Goal: Transaction & Acquisition: Book appointment/travel/reservation

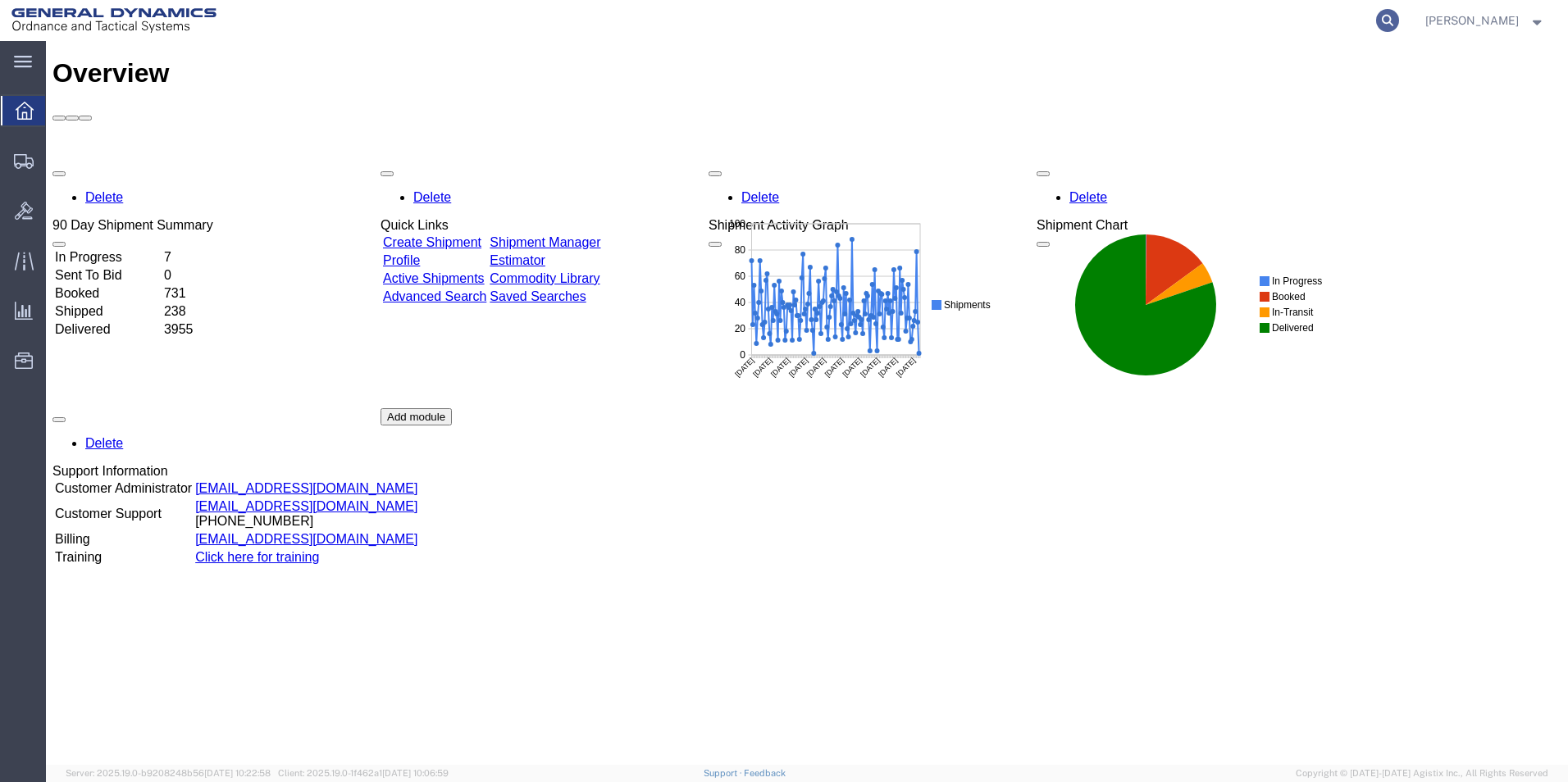
click at [1399, 22] on icon at bounding box center [1387, 21] width 23 height 23
click at [1199, 24] on input "search" at bounding box center [1126, 21] width 499 height 39
type input "56880412"
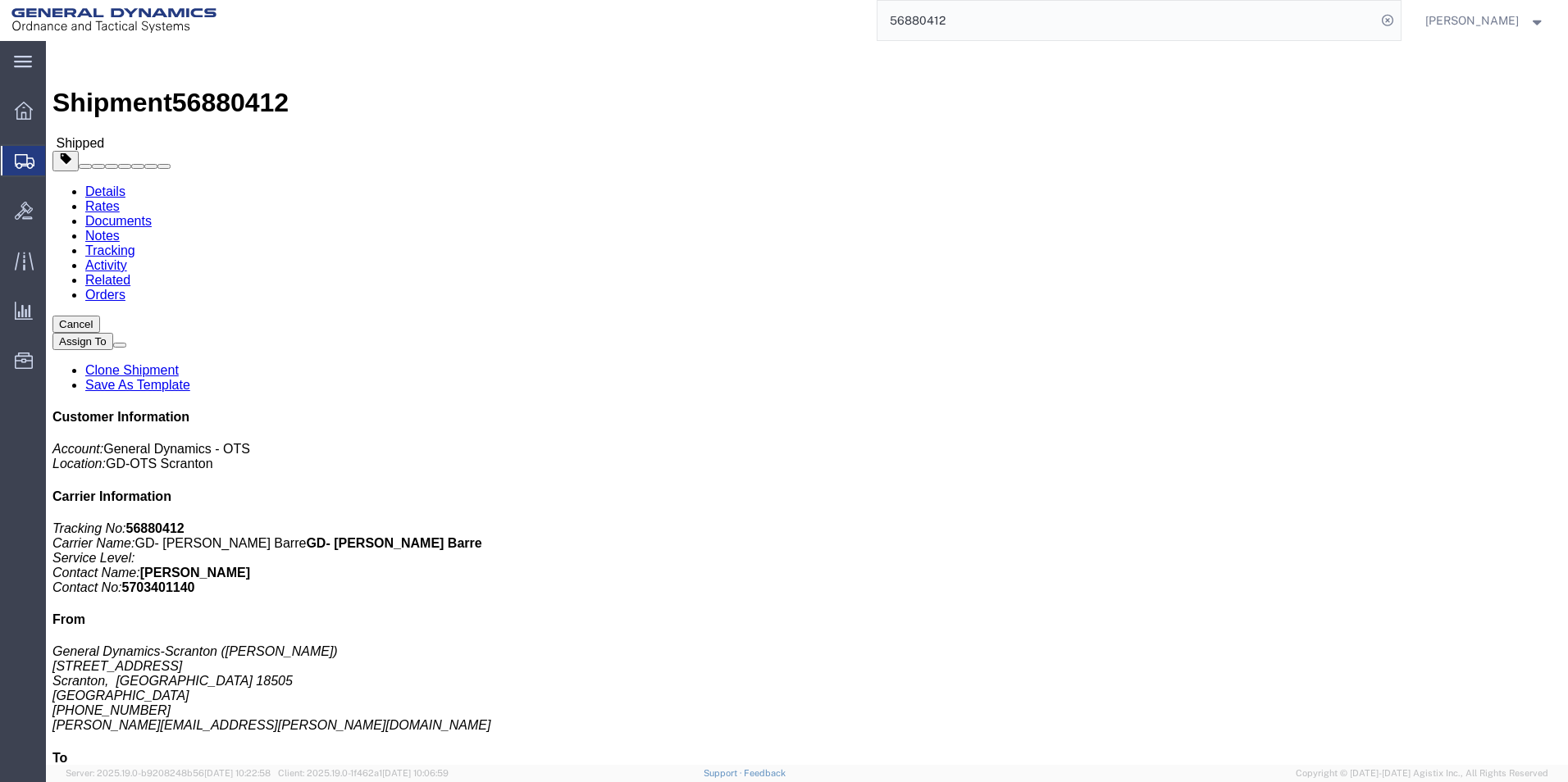
click link "Clone Shipment"
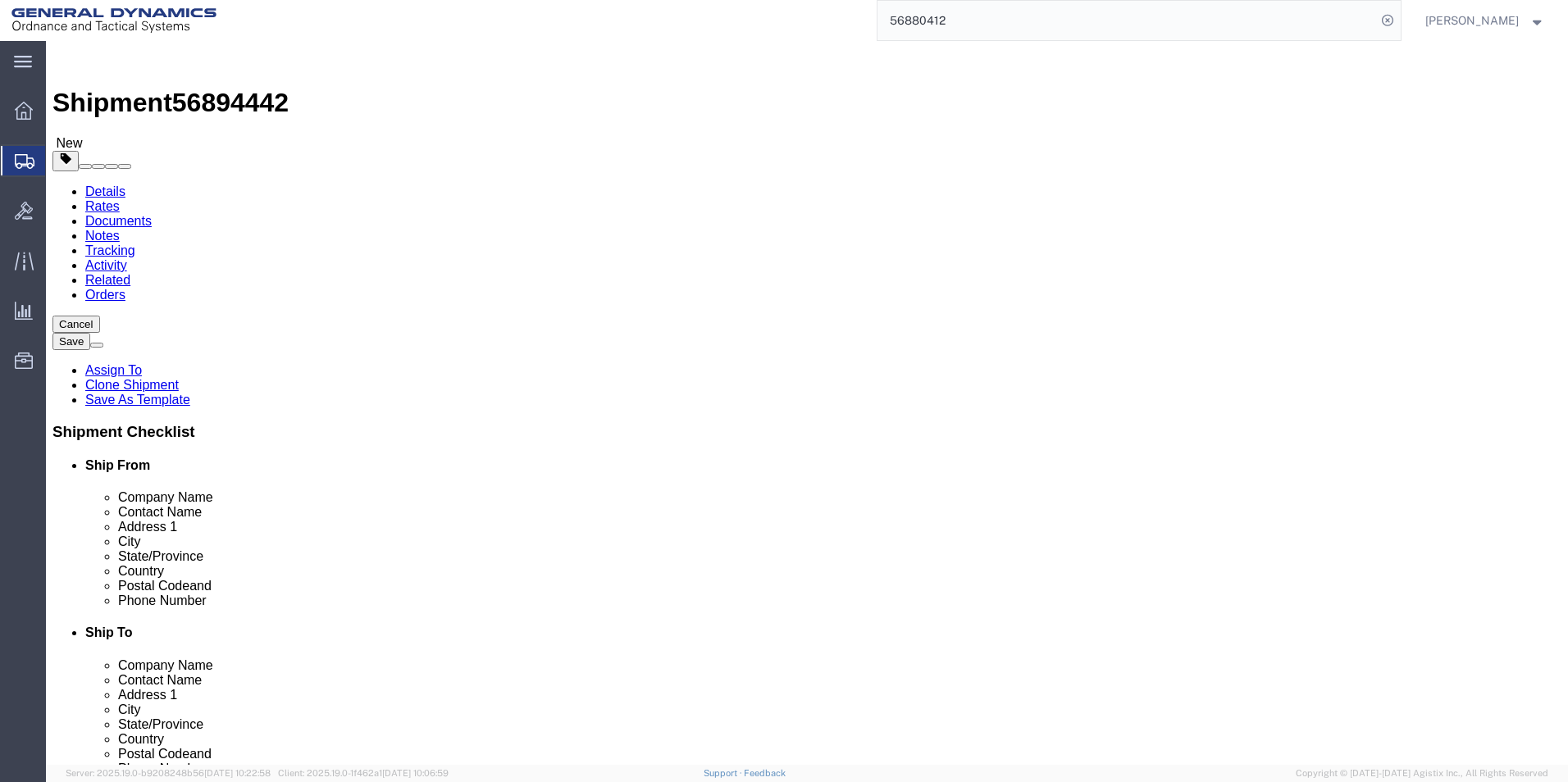
select select
click icon
click dd "220.00 Each"
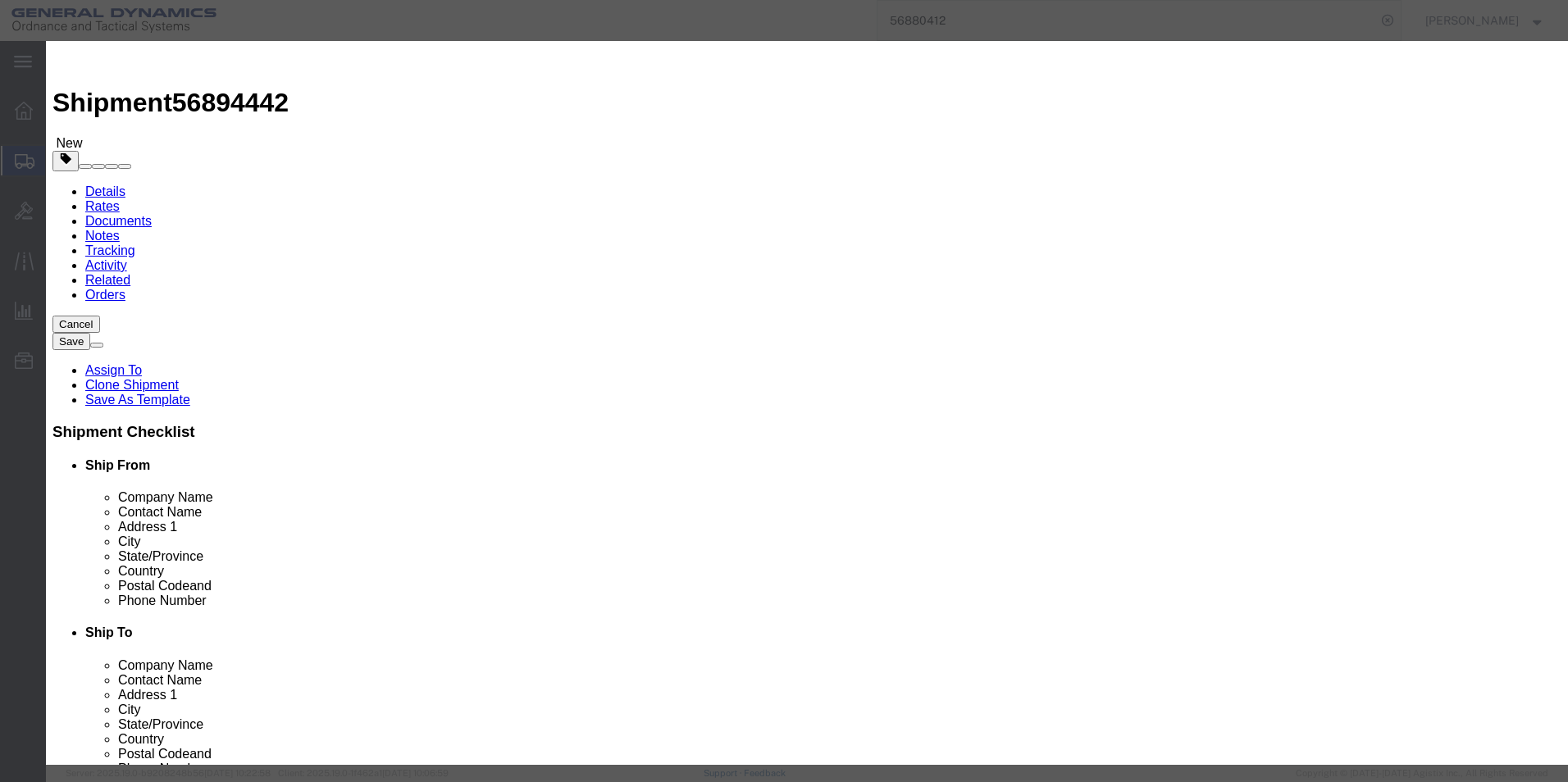
drag, startPoint x: 513, startPoint y: 158, endPoint x: 448, endPoint y: 144, distance: 66.5
click div "Product Name FORGINGS HEAT M502 Pieces 220.00 Select Bag Barrels 100Board Feet …"
type input "448"
type input "56000"
click input "text"
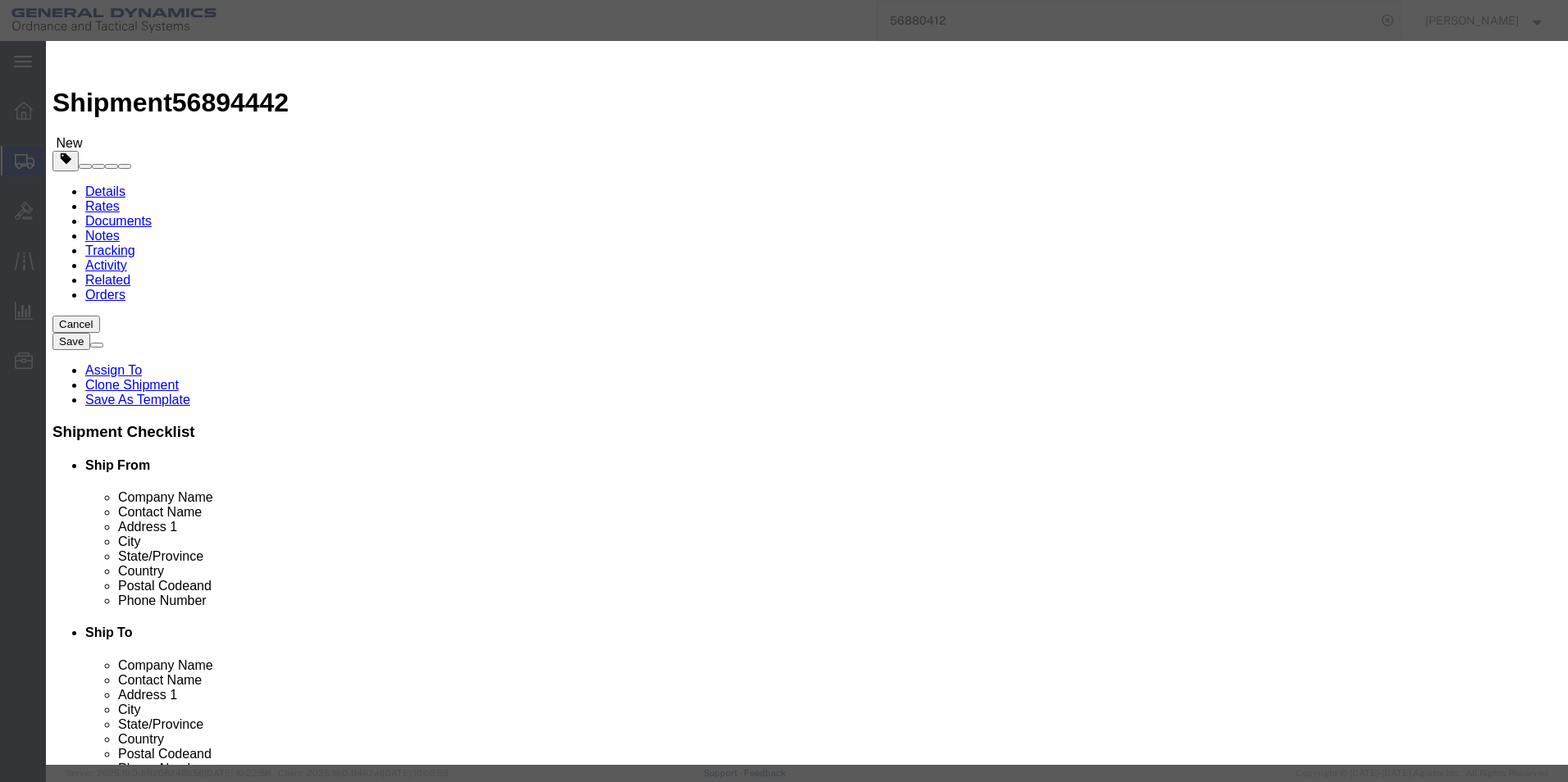
click div "Commodity library Product Name FORGINGS HEAT M502 Pieces 448 Select Bag Barrels…"
drag, startPoint x: 1018, startPoint y: 126, endPoint x: 906, endPoint y: 122, distance: 112.1
click div "11 pallets @ 20ea"
click textarea "11 pallets @ 20ea"
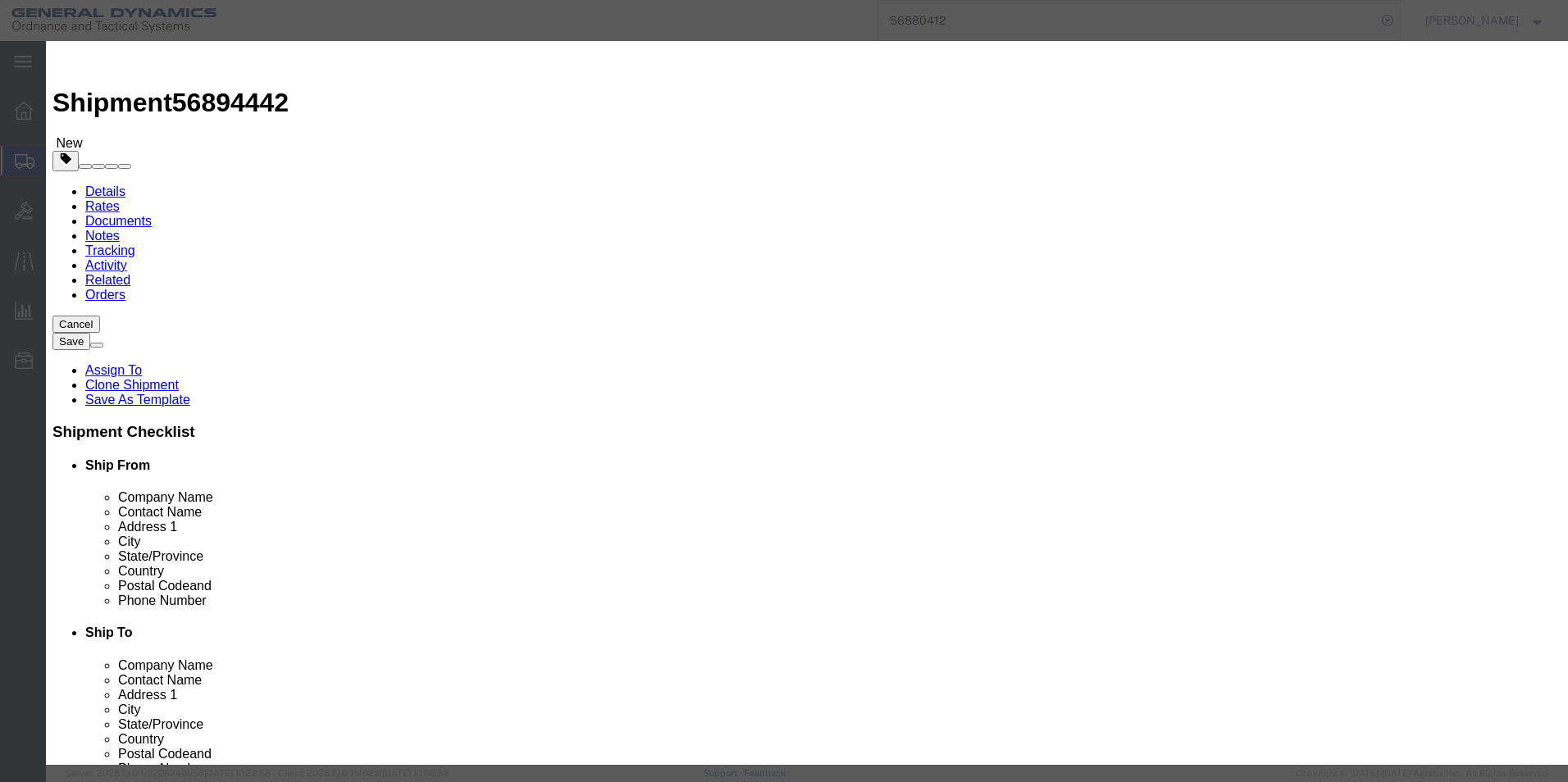
click textarea "11 pallets @ 20ea"
type textarea "5 pallets @20 1 pallet@8 17 pallets@20"
click div "GL Reference Select Account Type Activity ID Airline Appointment Number ASN Bat…"
click button "Save & Close"
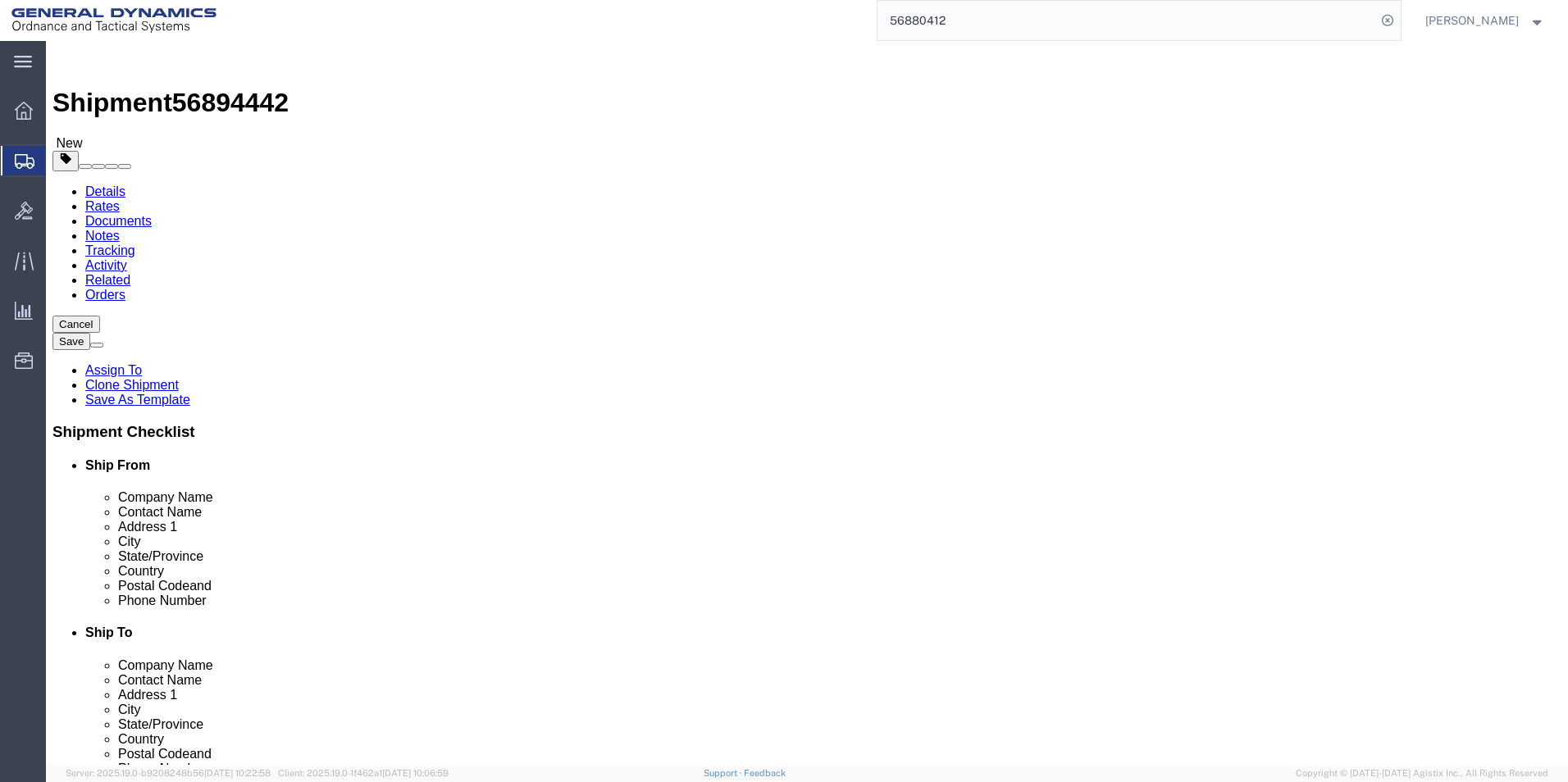
drag, startPoint x: 236, startPoint y: 326, endPoint x: 196, endPoint y: 326, distance: 40.0
click div "Number 4"
type input "2"
click label "Weight"
drag, startPoint x: 279, startPoint y: 395, endPoint x: 215, endPoint y: 394, distance: 64.0
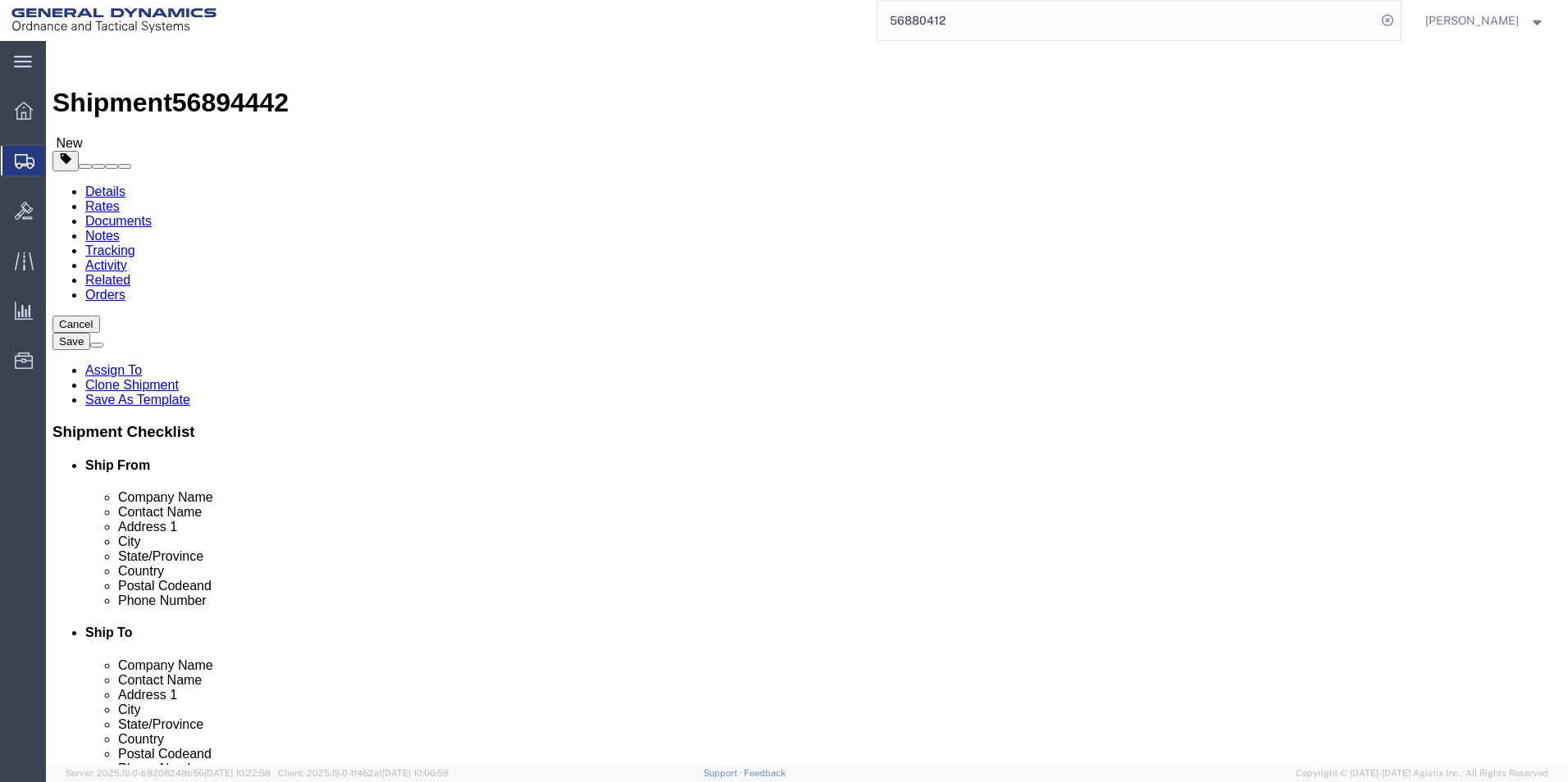
click div "16000.00 Select kgs lbs"
type input "8000"
click dd "159.00 Each"
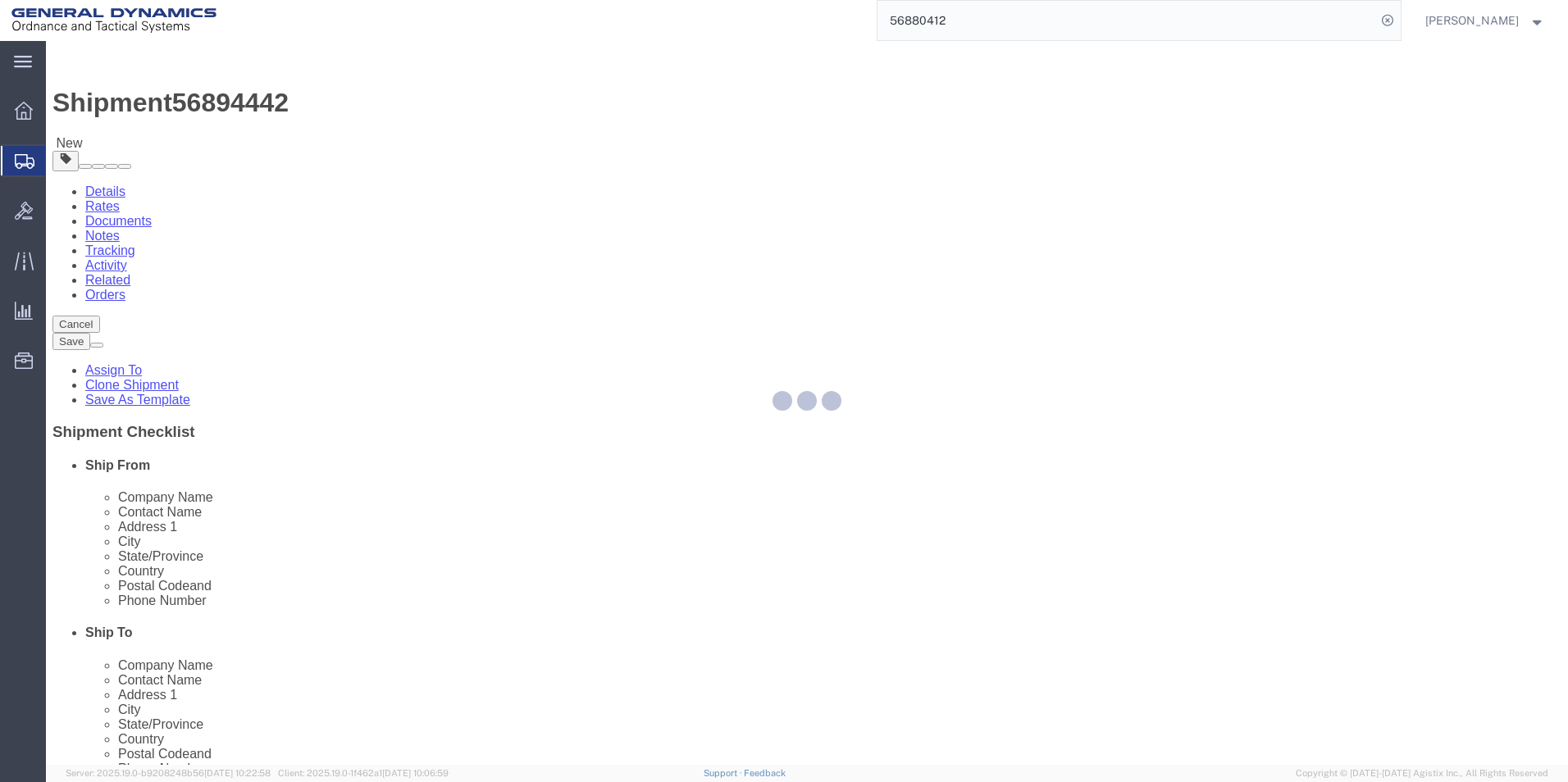
click at [296, 515] on div at bounding box center [806, 403] width 1522 height 724
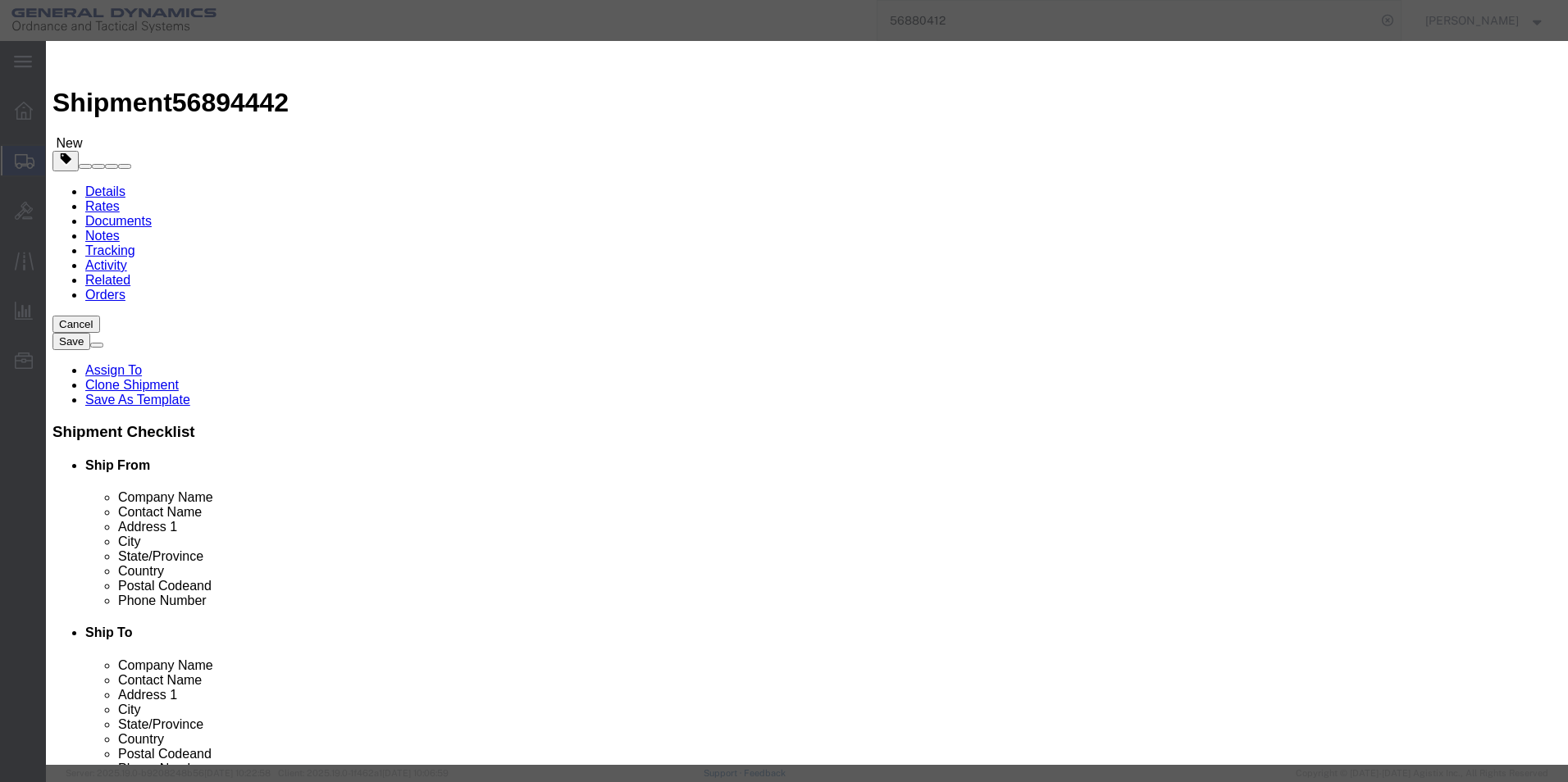
drag, startPoint x: 514, startPoint y: 155, endPoint x: 451, endPoint y: 154, distance: 63.0
click div "Pieces 159.00 Select Bag Barrels 100Board Feet Bottle Box Blister Pack Carats C…"
type input "80"
type input "27906.98"
click textarea "HT PARTS. HEAT# T4239-1"
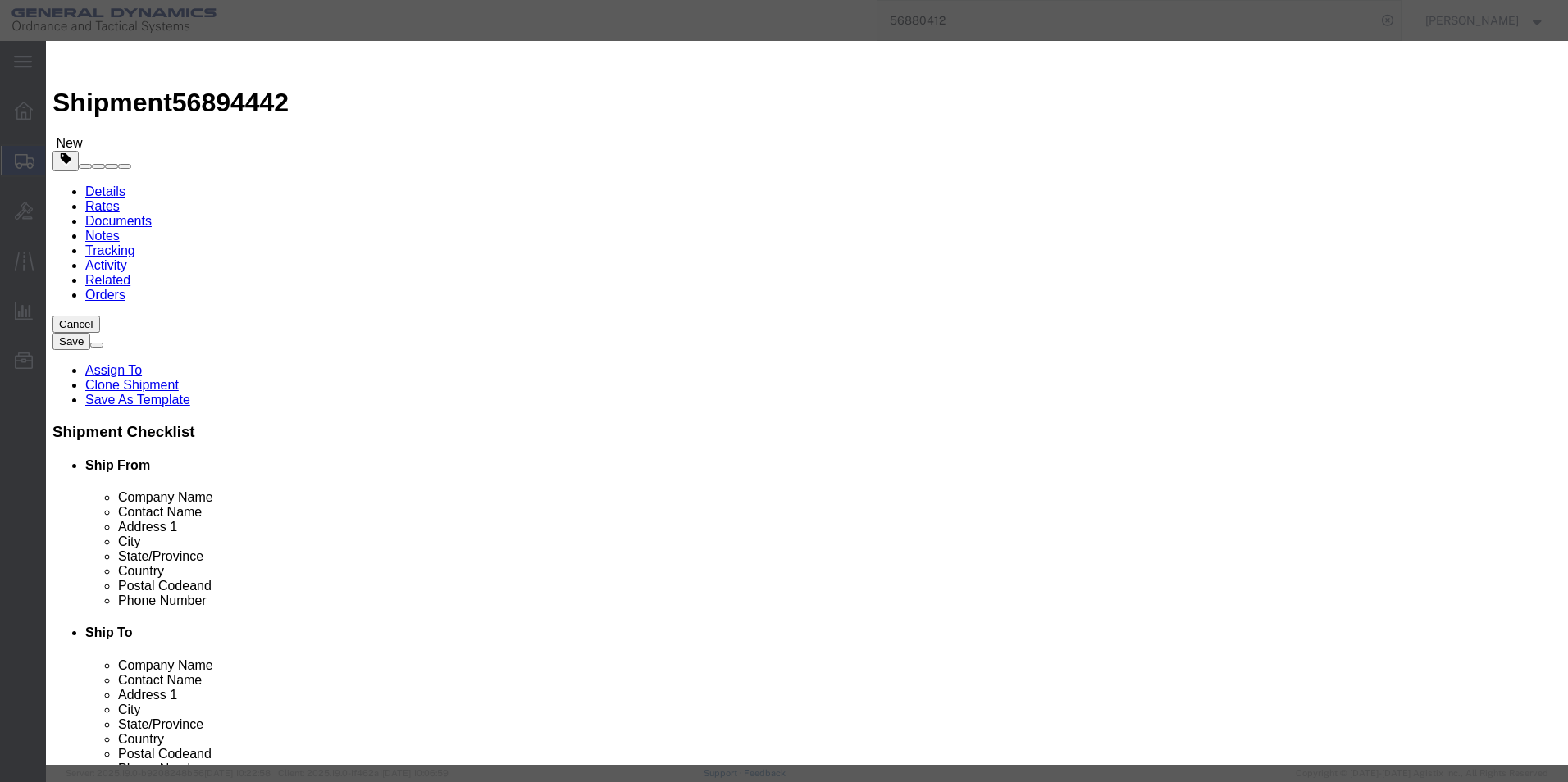
type textarea "HT PARTS. HEAT# T4239-1 2 pallets @ 40"
click button "Save & Close"
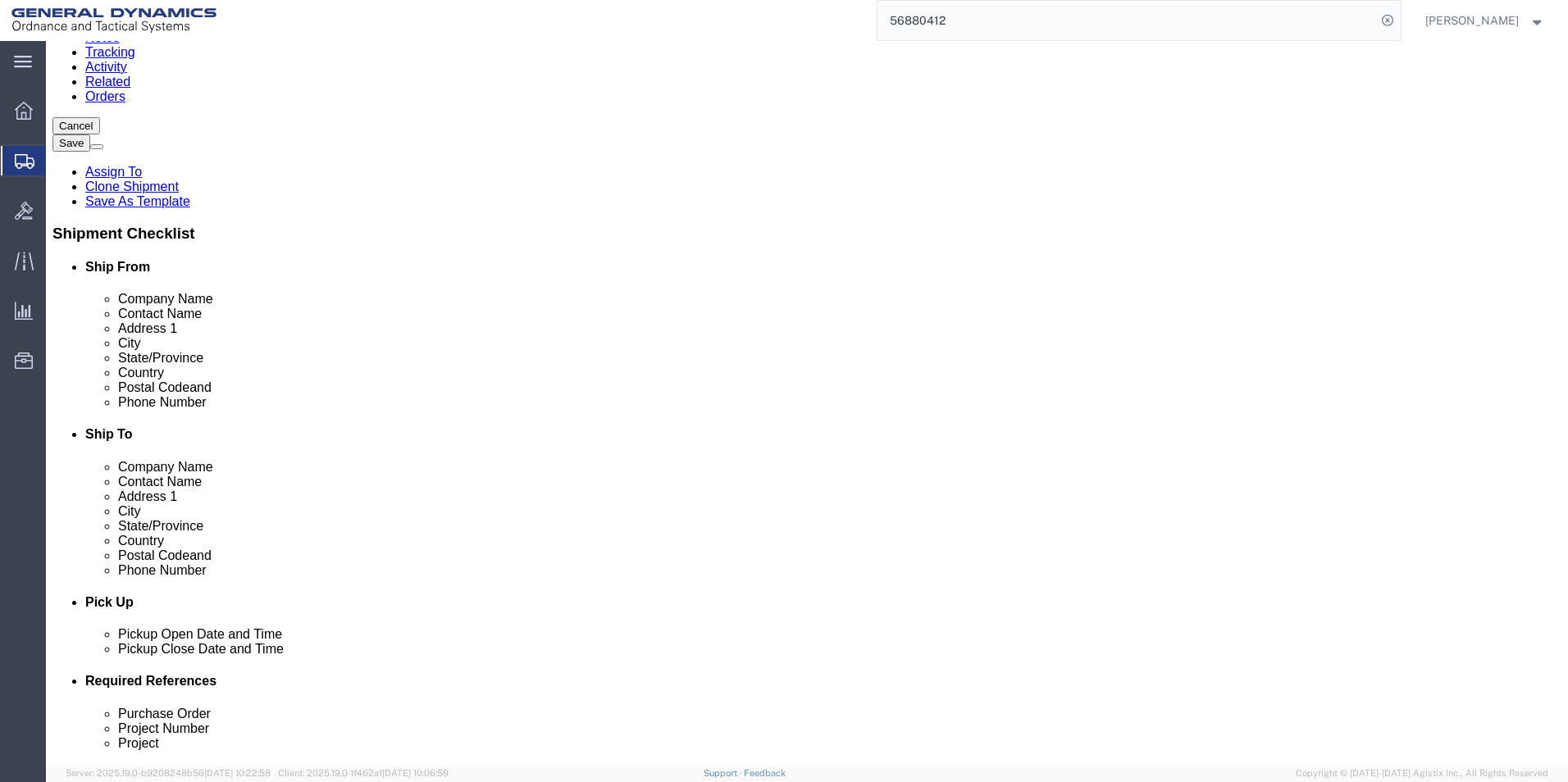
scroll to position [246, 0]
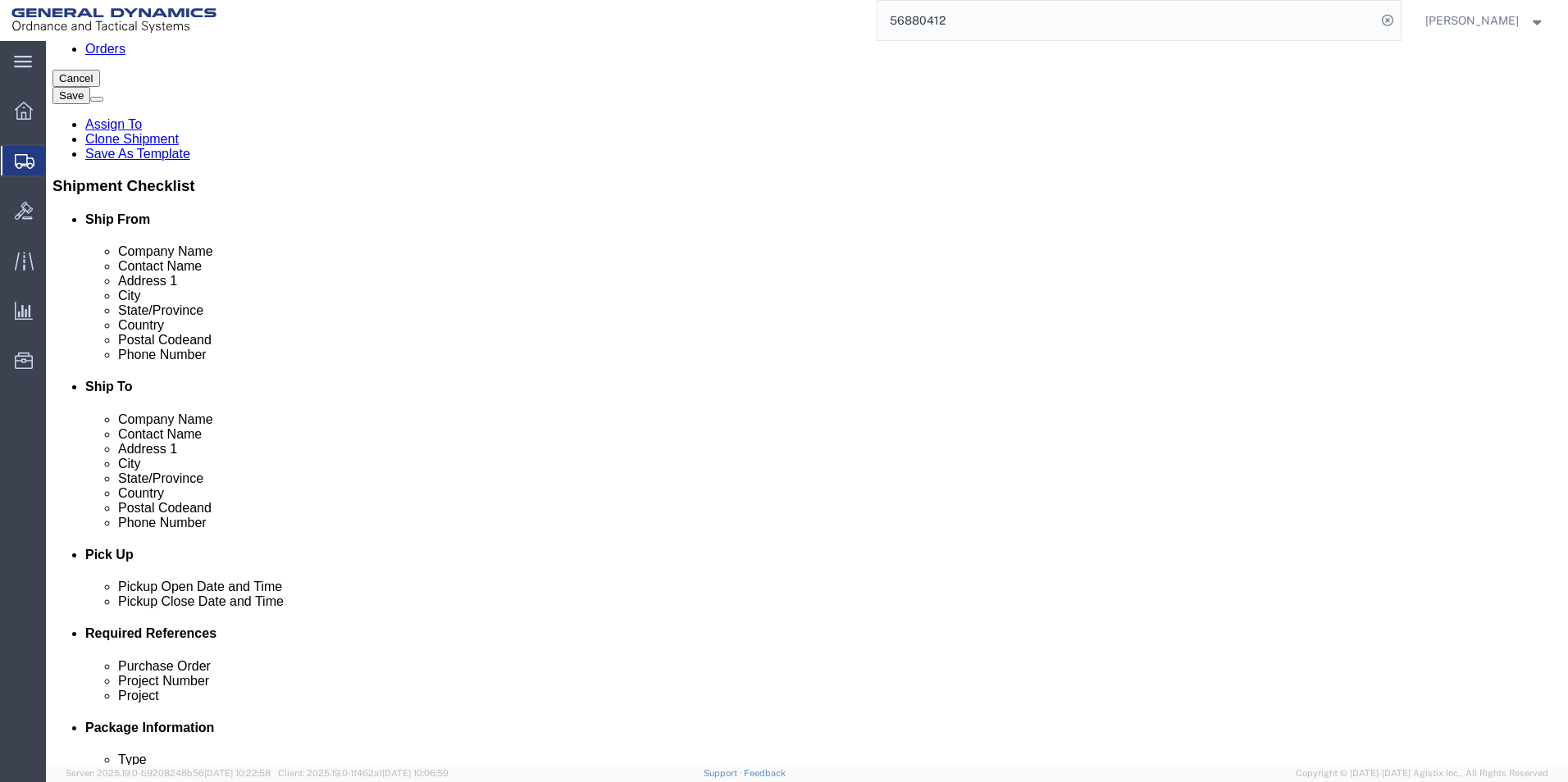
click dd "273.00 Each"
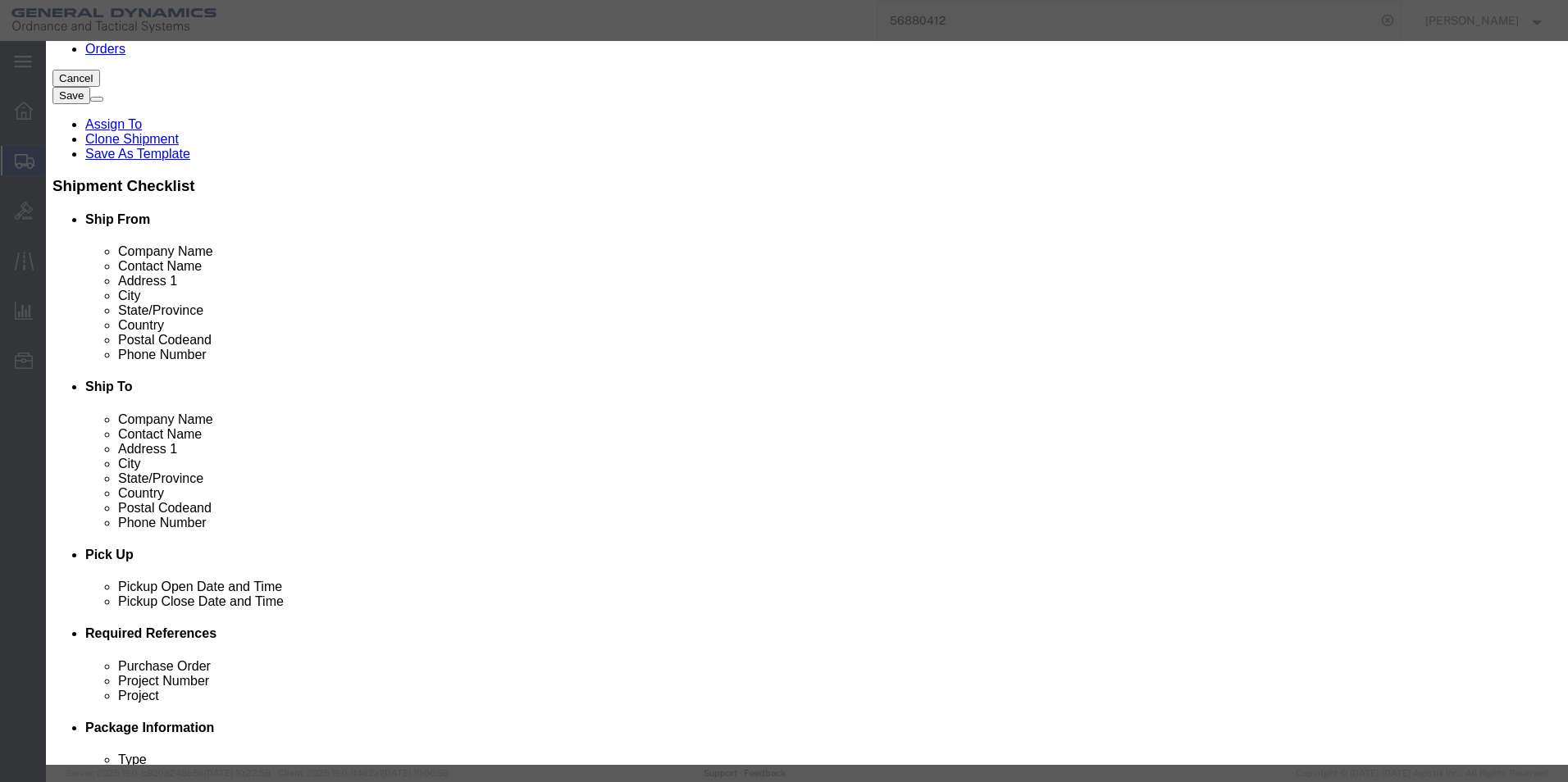
click button "Close"
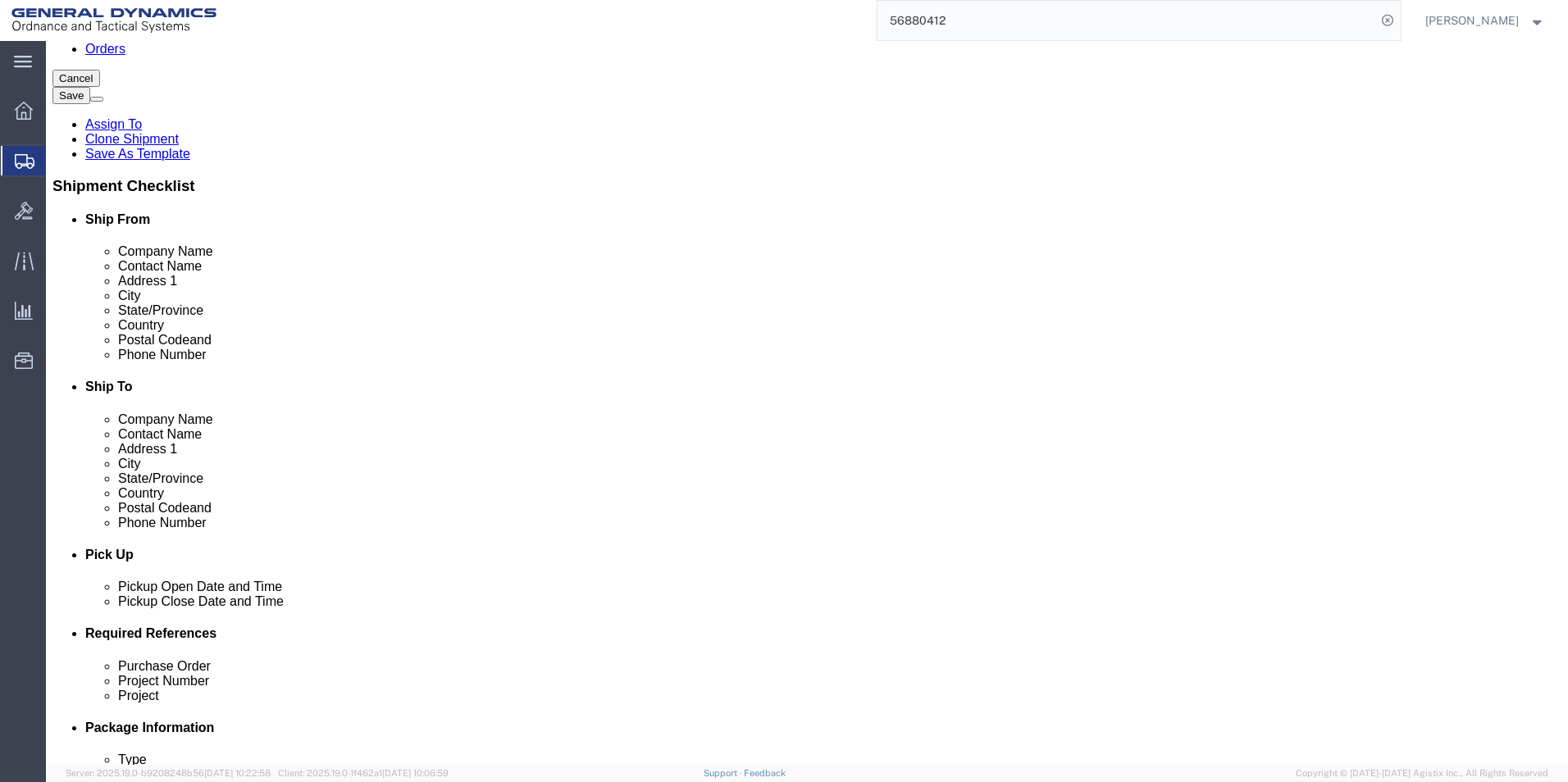
click span "button"
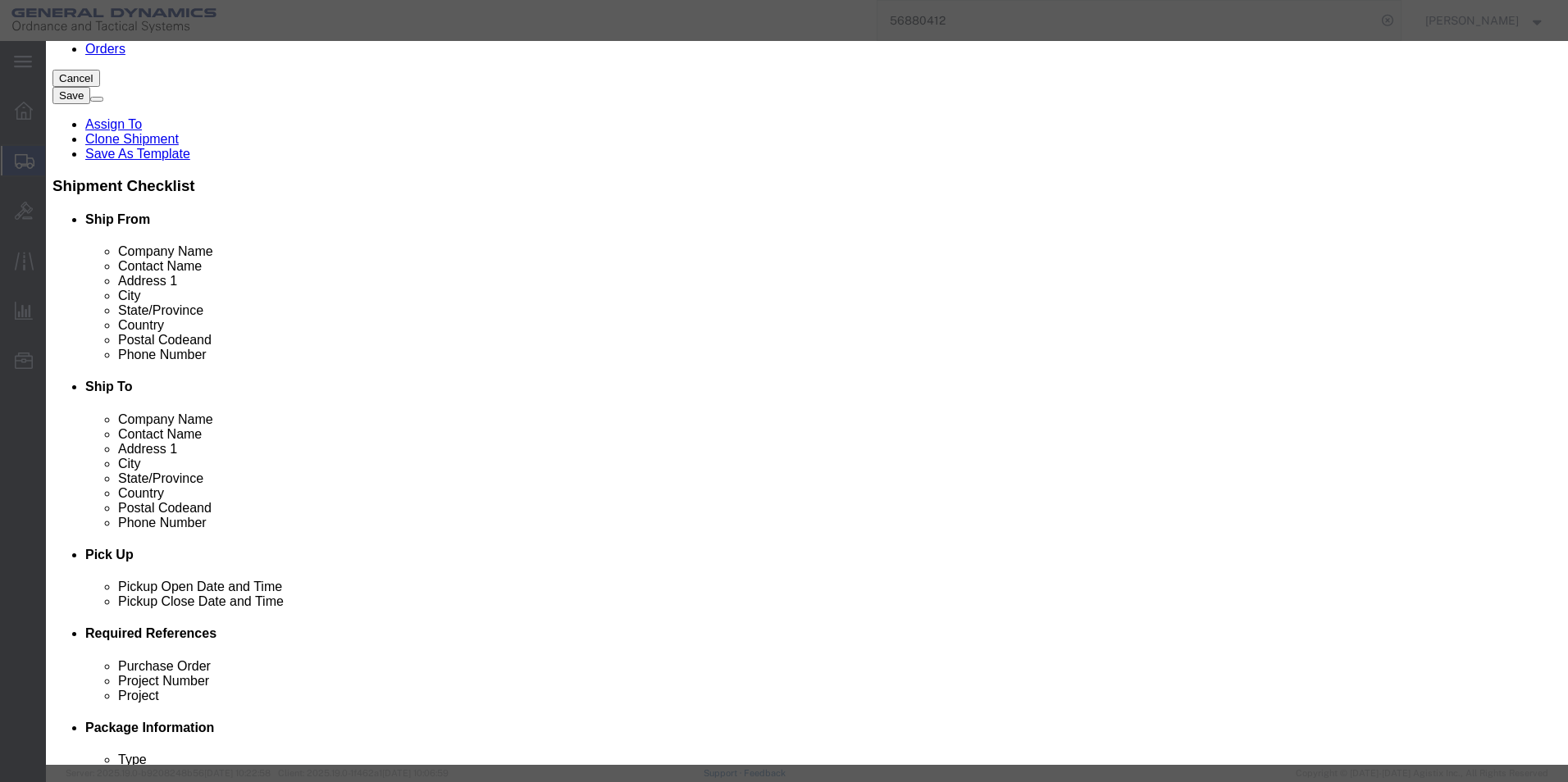
click button "Yes"
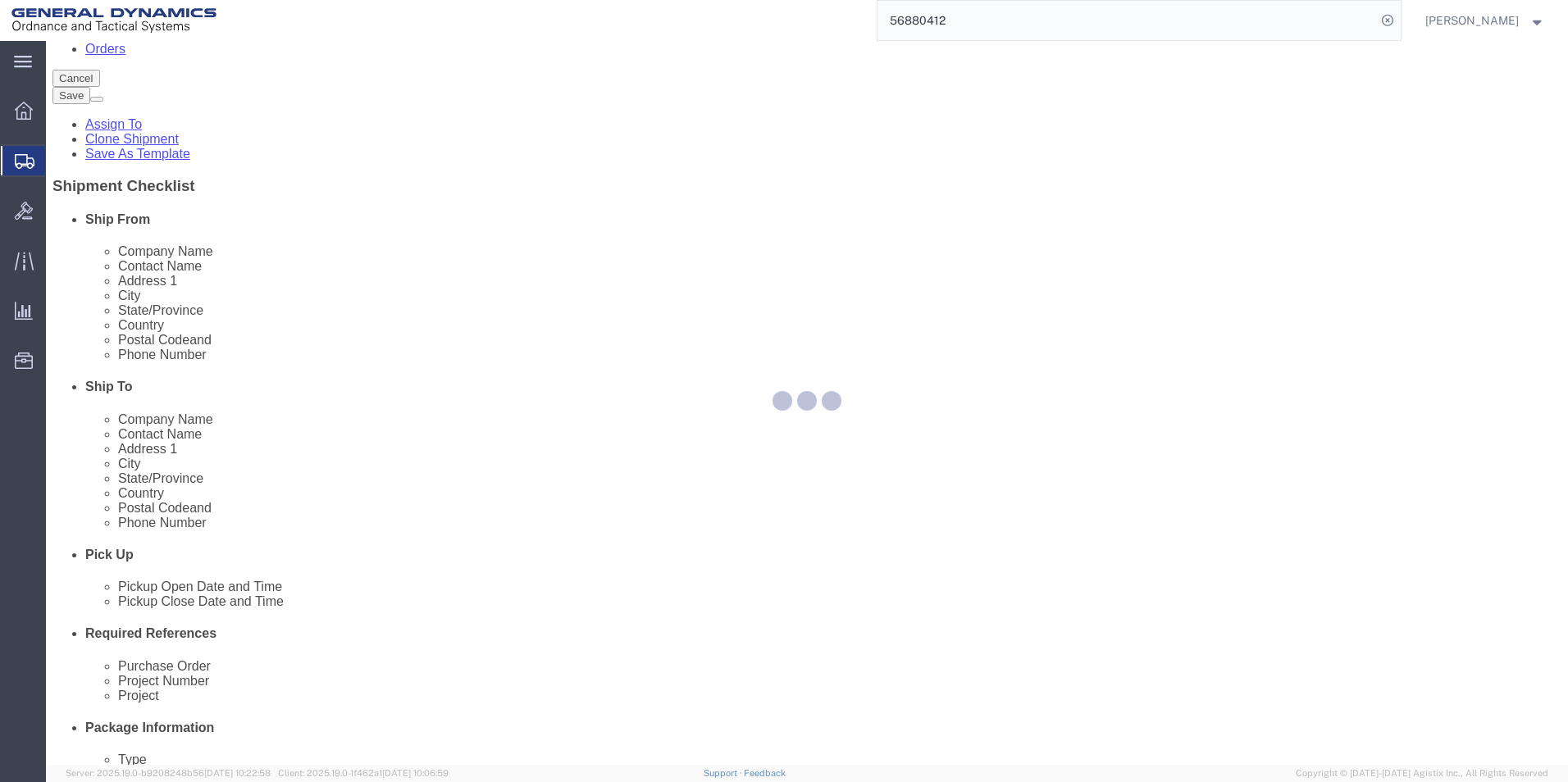
scroll to position [0, 0]
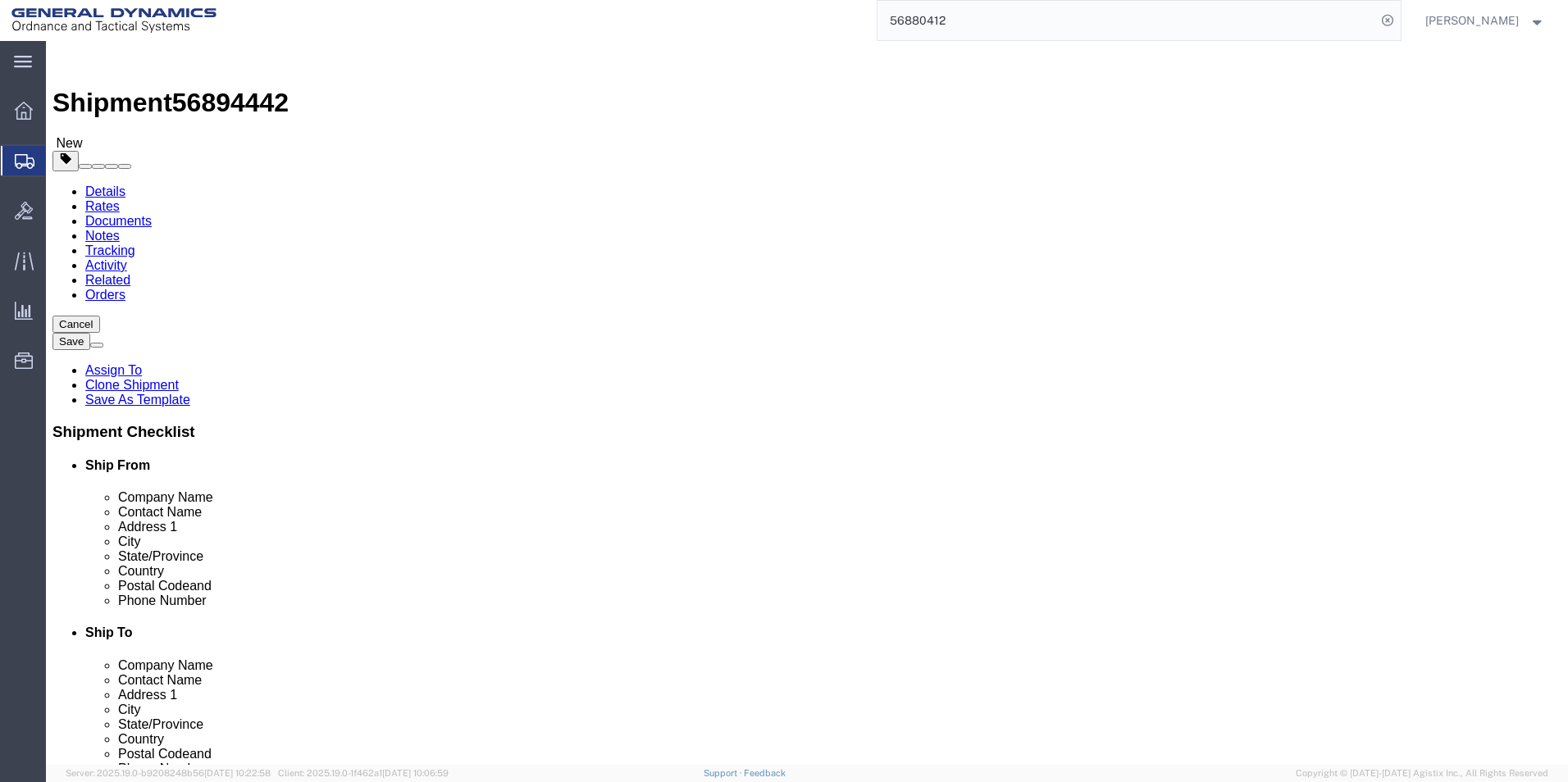
select select "RACK"
select select "PSNS"
click span
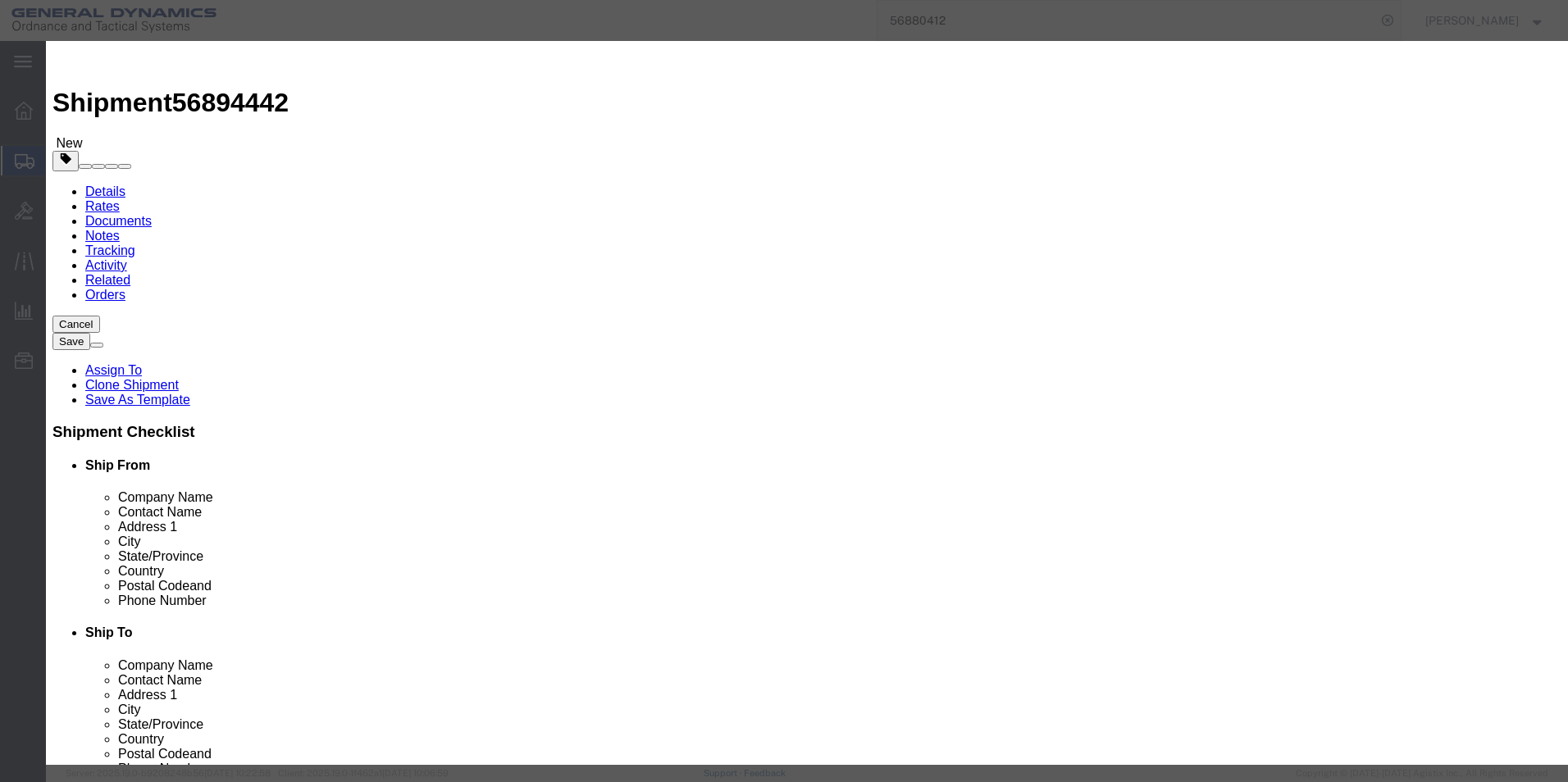
click button "Close"
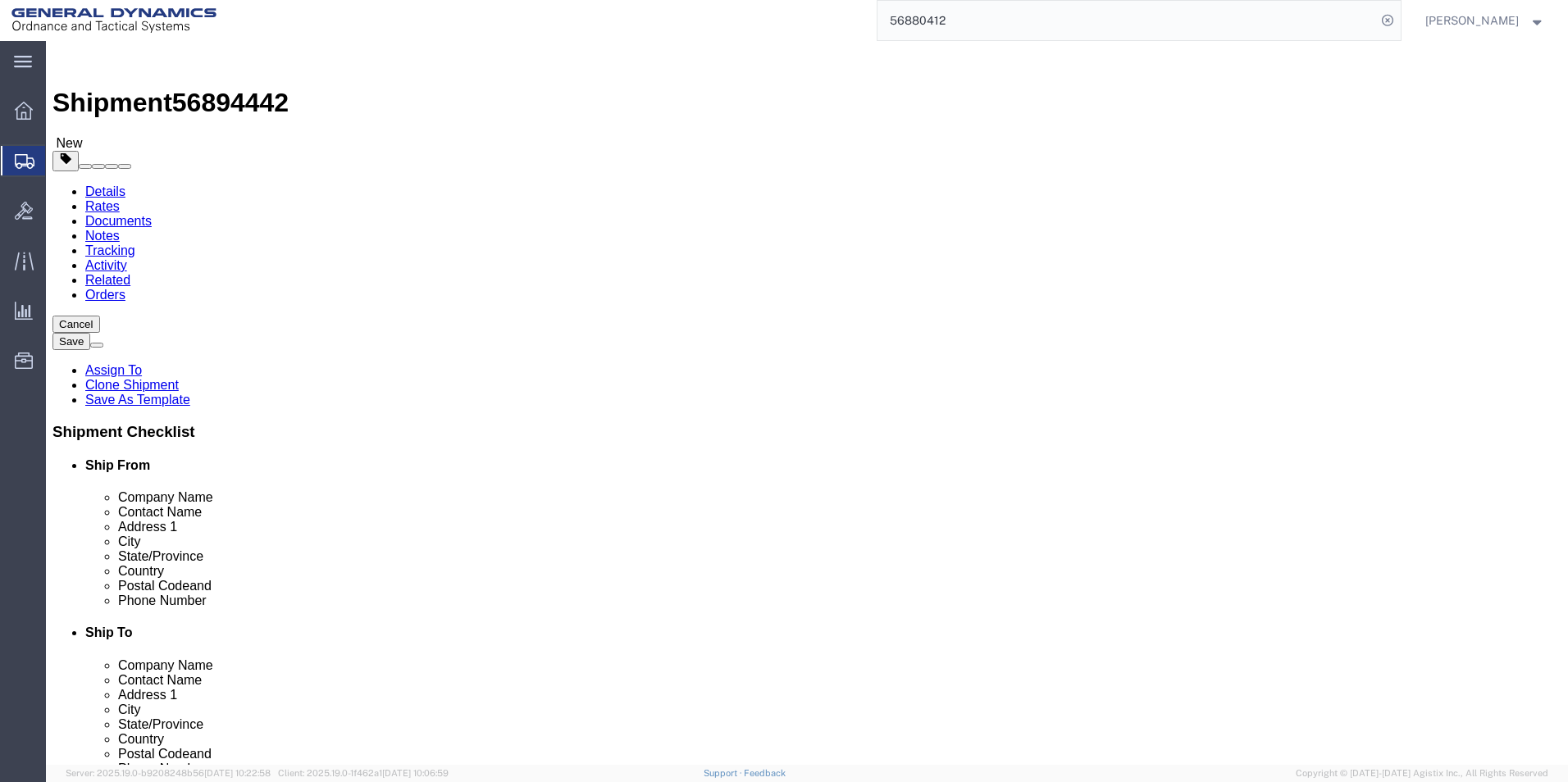
click dd "27906.98 USD"
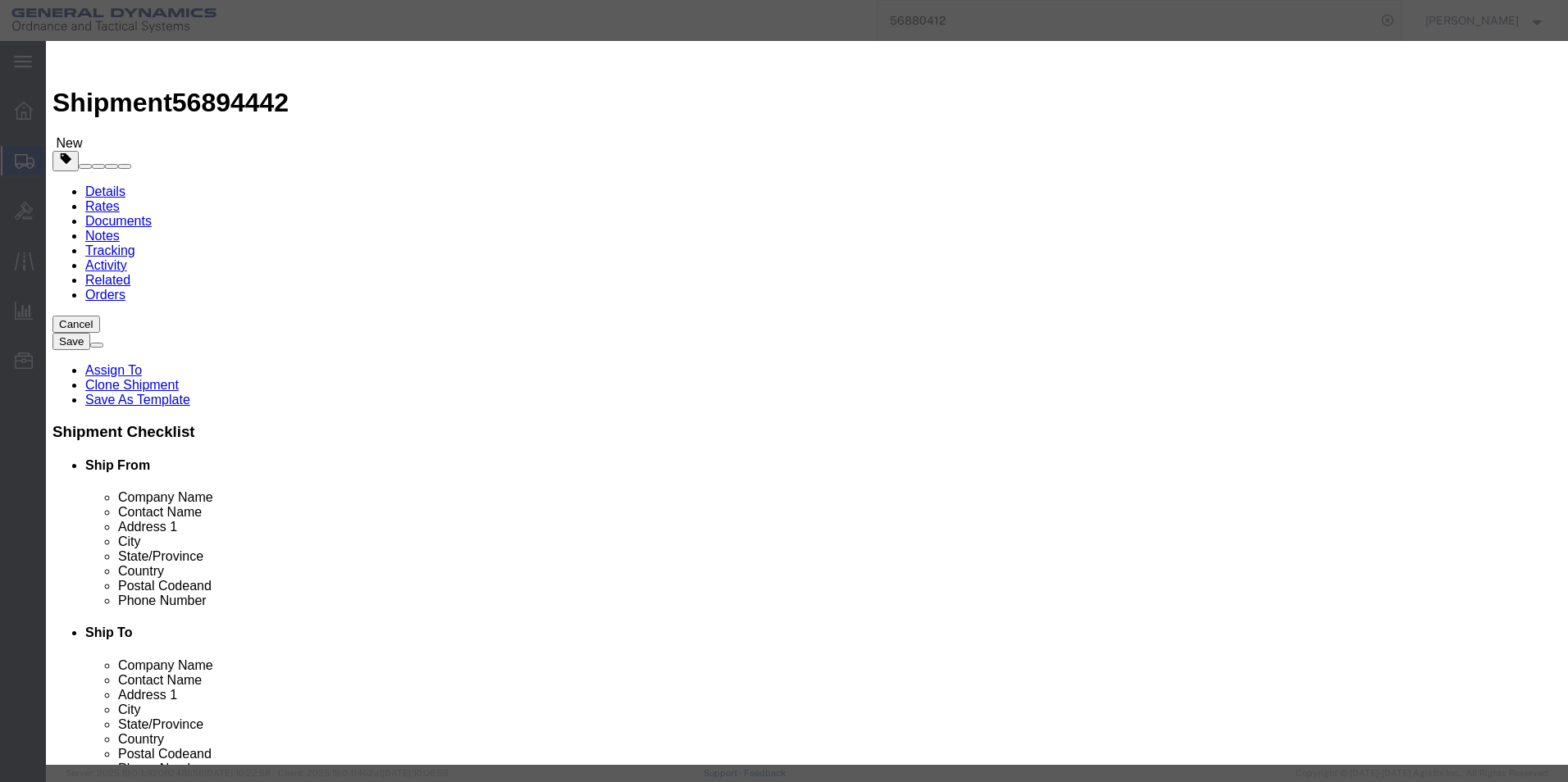
click button "Close"
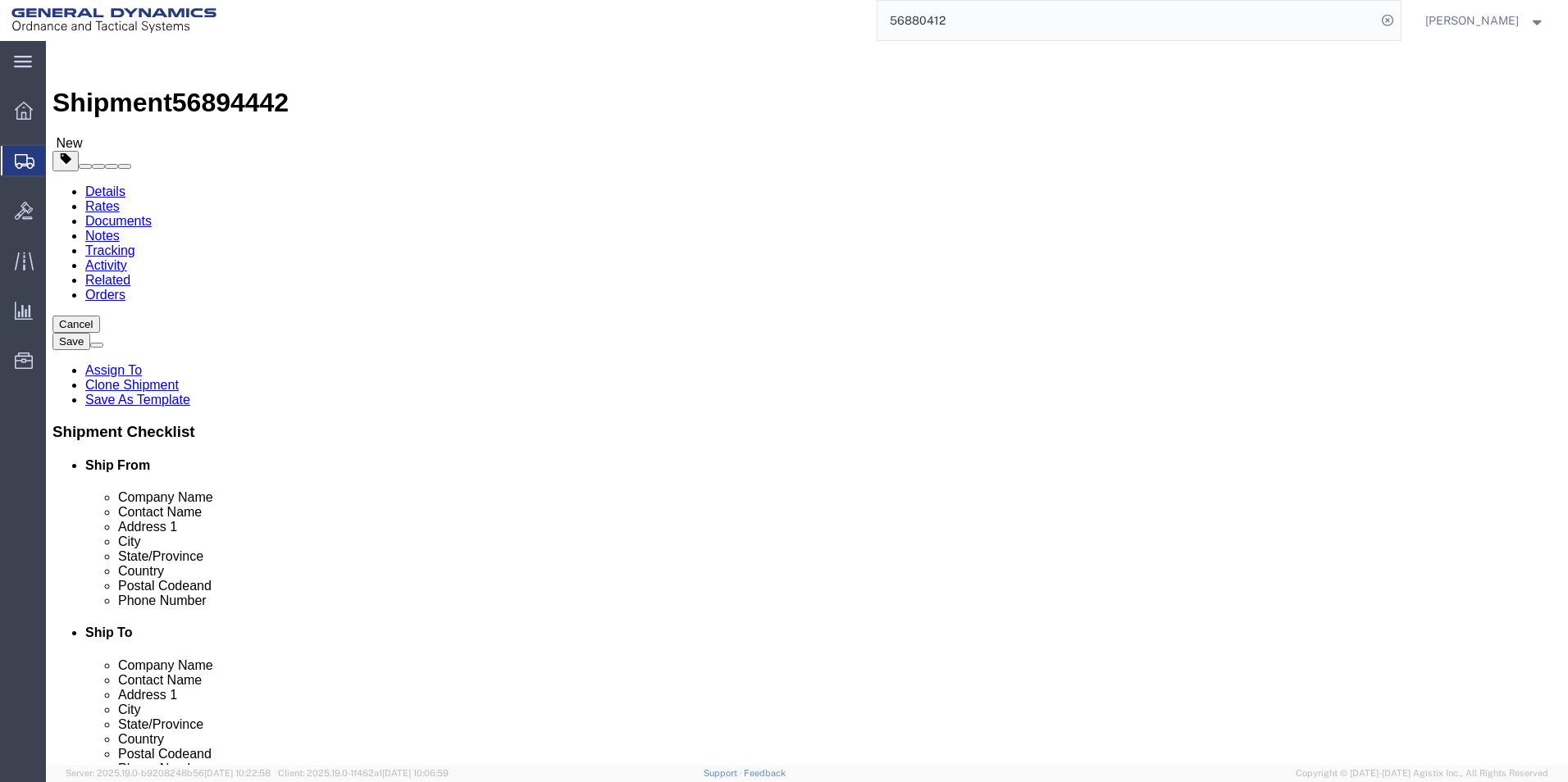
click link "Add Content"
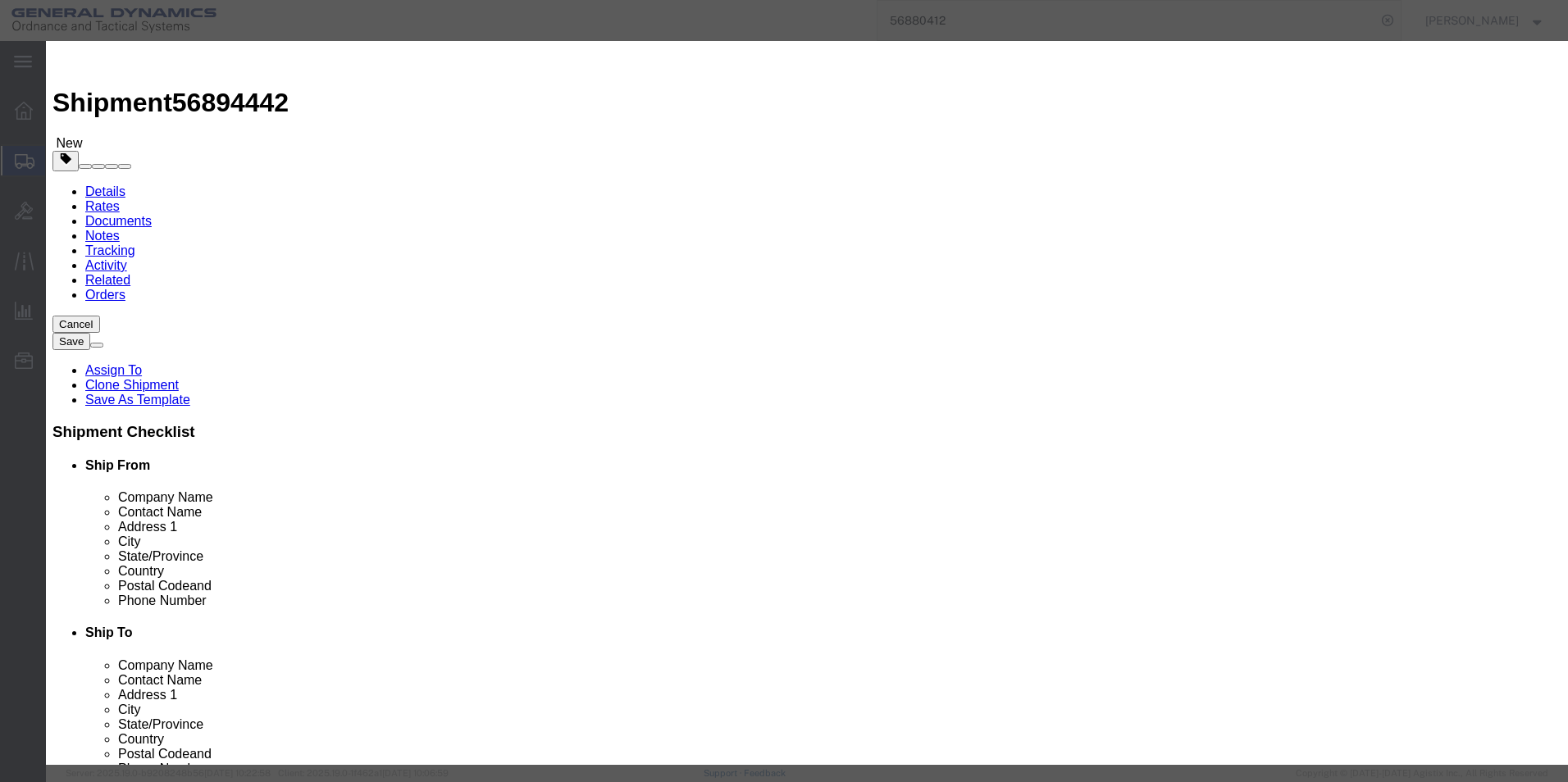
click input "text"
type input "155MM M795"
type input "27906.98"
drag, startPoint x: 490, startPoint y: 157, endPoint x: 439, endPoint y: 156, distance: 51.0
click div "Pieces Number of pieces inside all the packages 0 Select Bag Barrels 100Board F…"
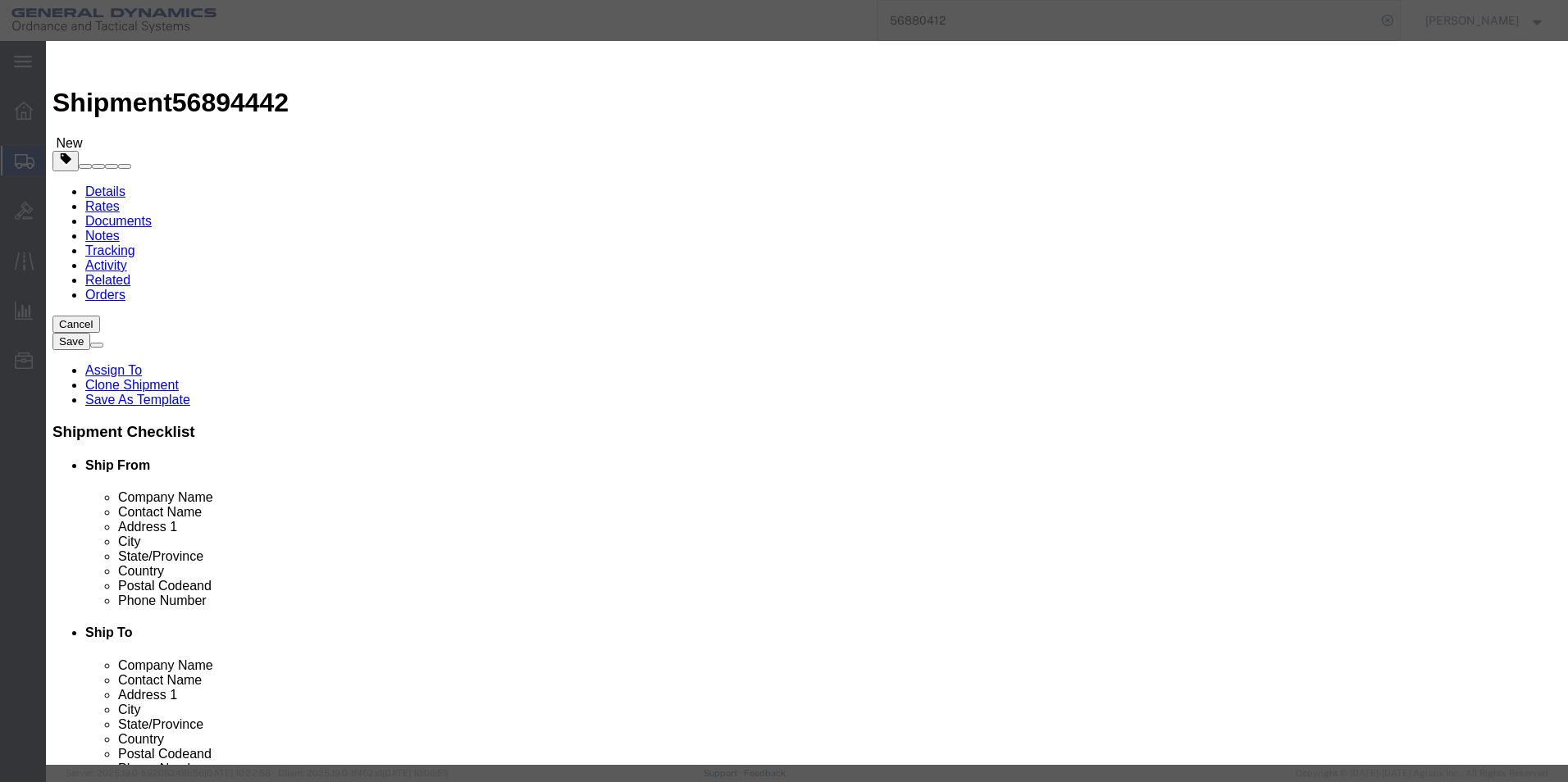
click textarea
drag, startPoint x: 493, startPoint y: 157, endPoint x: 455, endPoint y: 154, distance: 38.1
click div "Pieces 0 Select Bag Barrels 100Board Feet Bottle Box Blister Pack Carats Can Ca…"
type input "237"
type input "6613954.26"
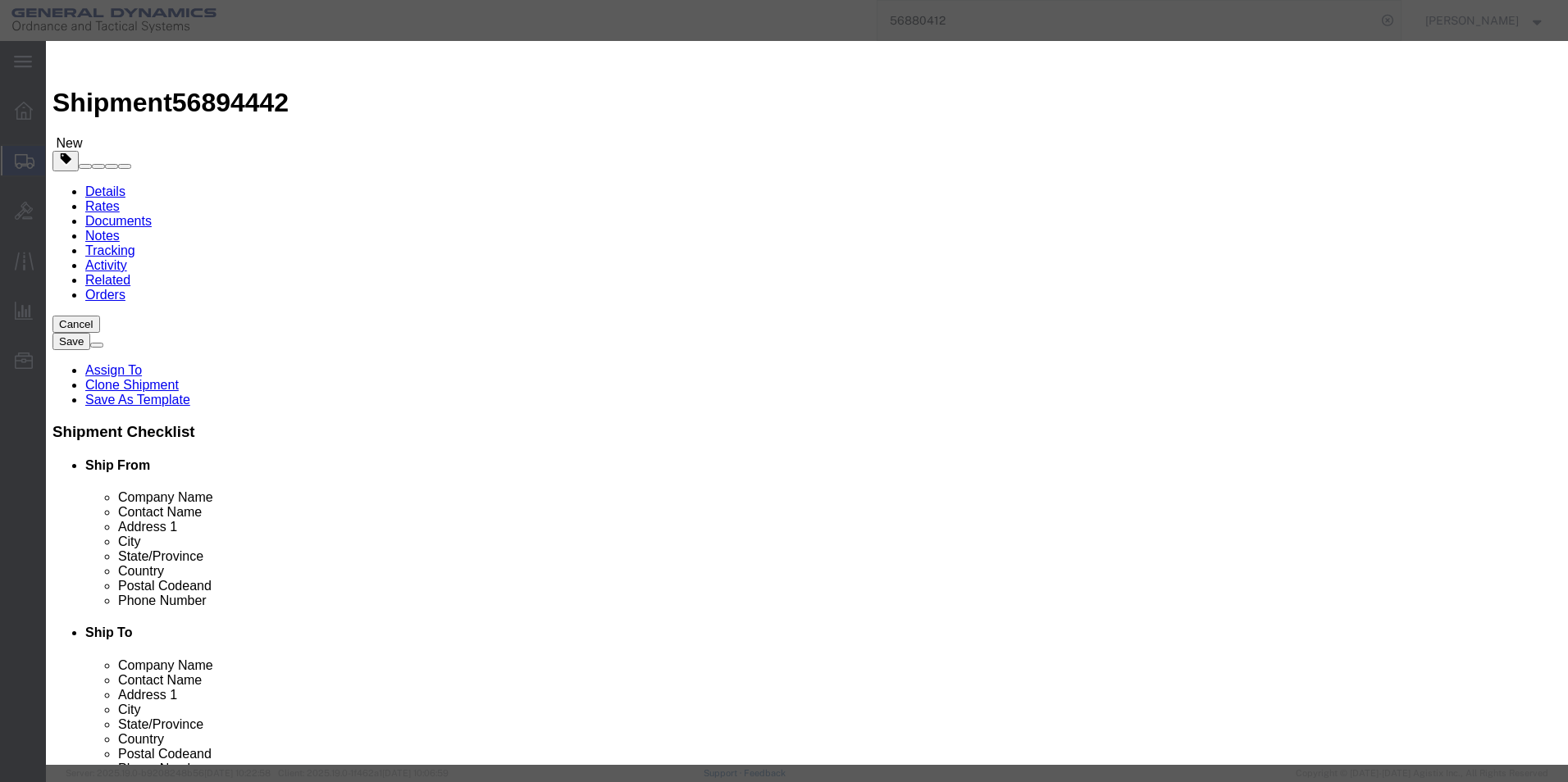
click textarea
type textarea "heat treat parts 5 pallets@ 40 1 pallet @ 37"
click button "Save & Close"
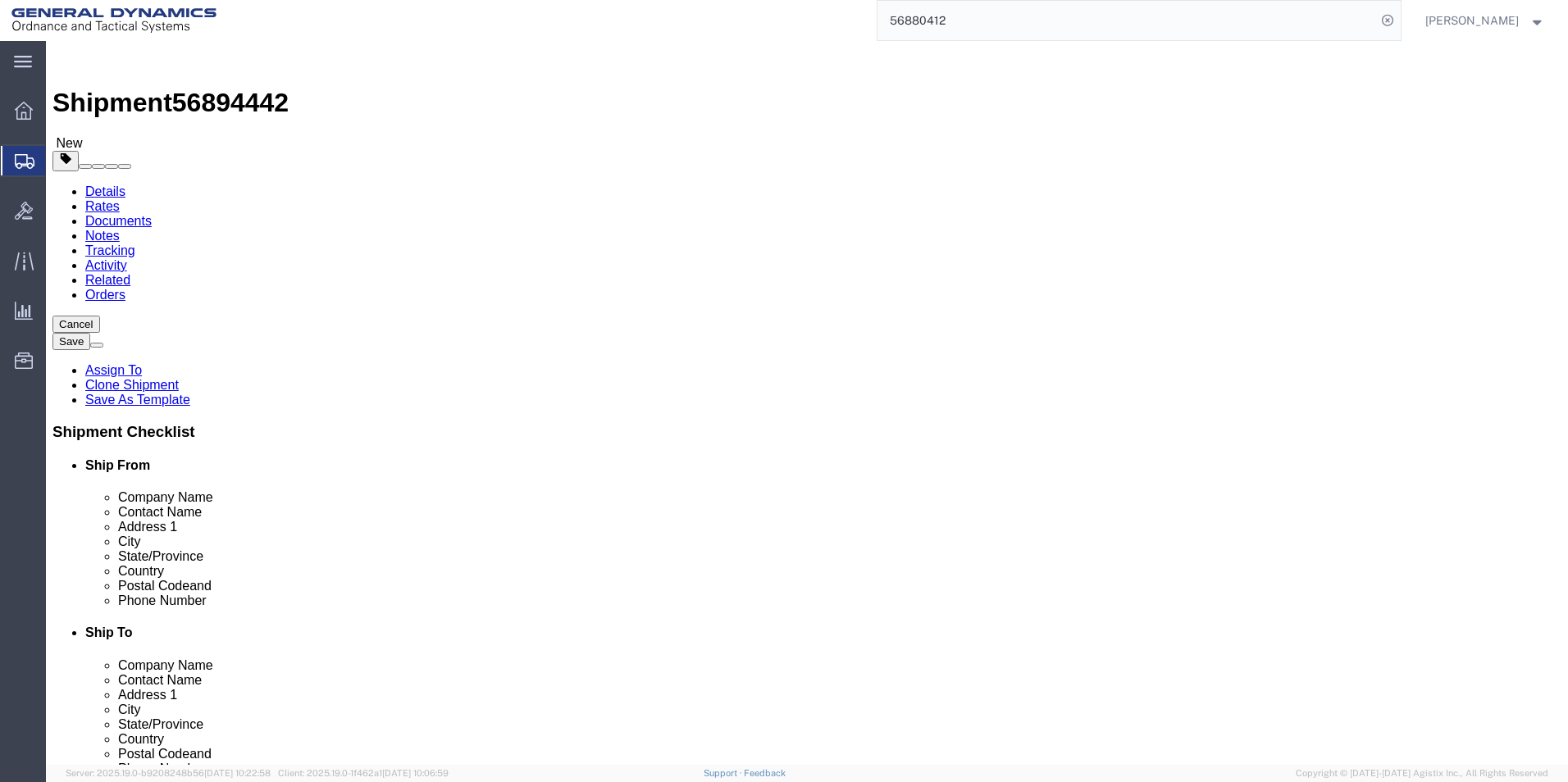
drag, startPoint x: 243, startPoint y: 330, endPoint x: 173, endPoint y: 321, distance: 70.6
click div "Number Number of packages of specified package type and dimensions 2"
type input "6"
drag, startPoint x: 234, startPoint y: 393, endPoint x: 226, endPoint y: 395, distance: 8.2
click input "8000.00"
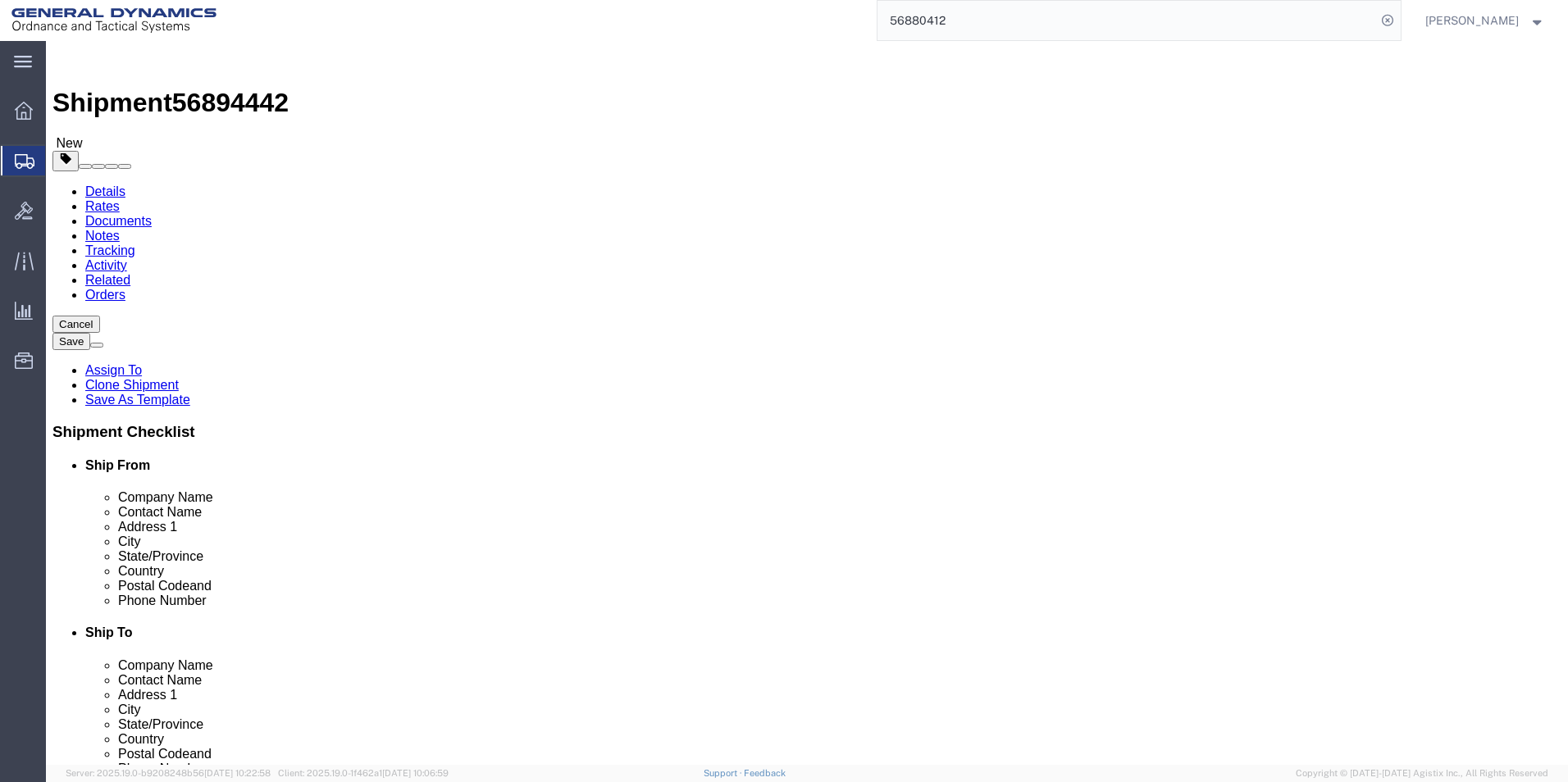
type input "24000.00"
click dd "6613954.26 USD"
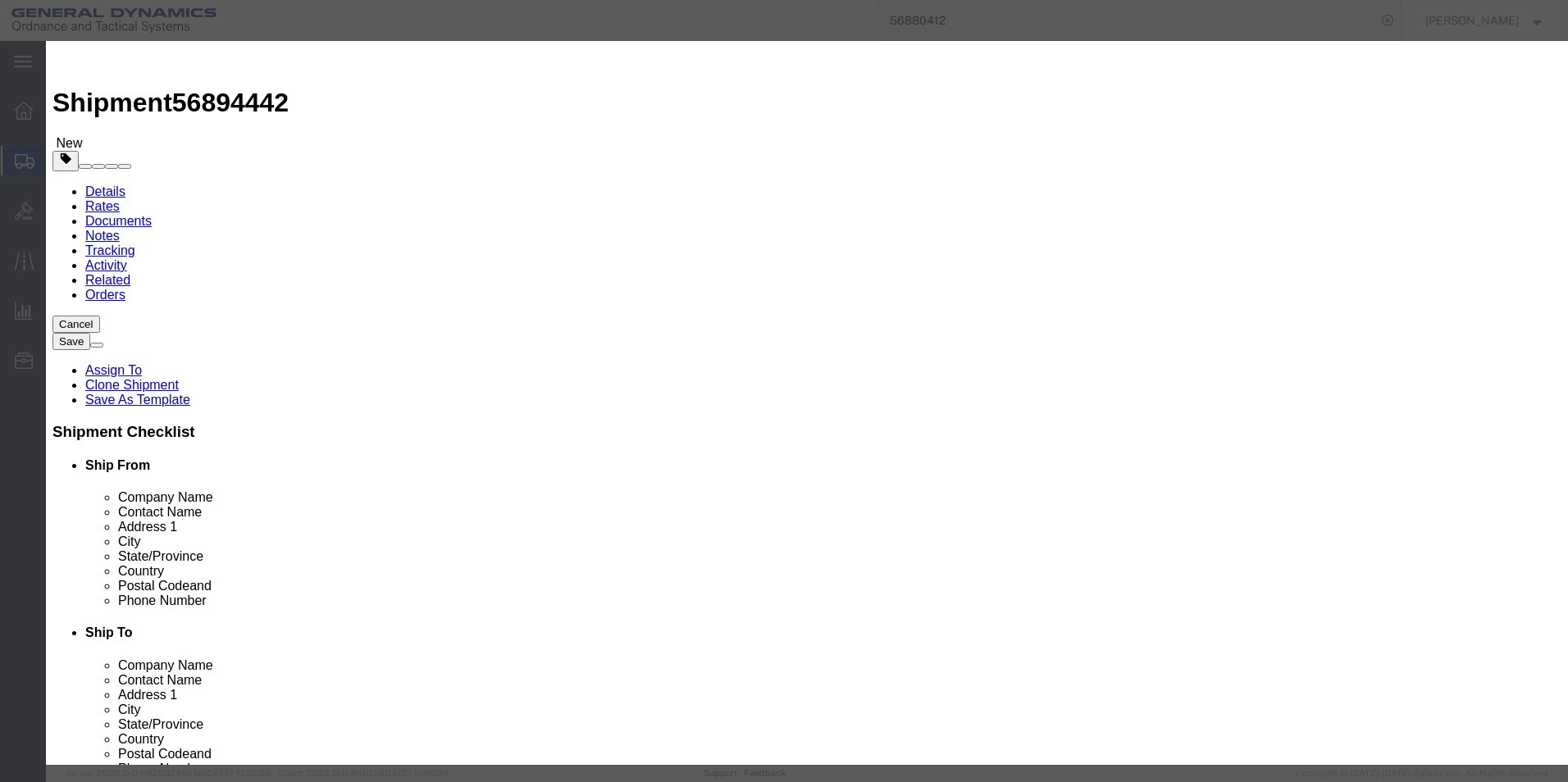
click button "Save & Close"
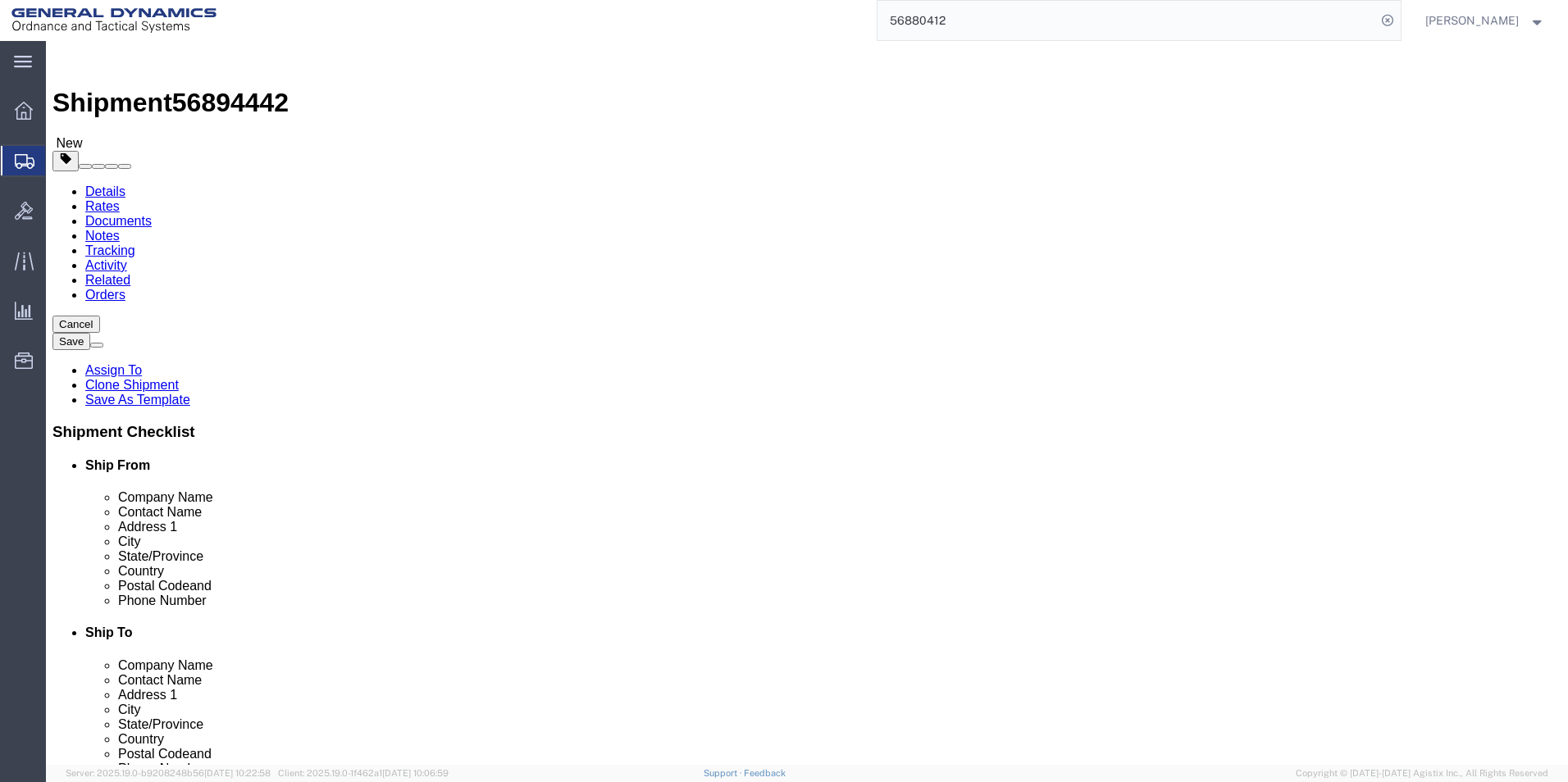
drag, startPoint x: 837, startPoint y: 361, endPoint x: 797, endPoint y: 355, distance: 40.4
click div "Number 11"
type input "23"
click dd "448.00 Each"
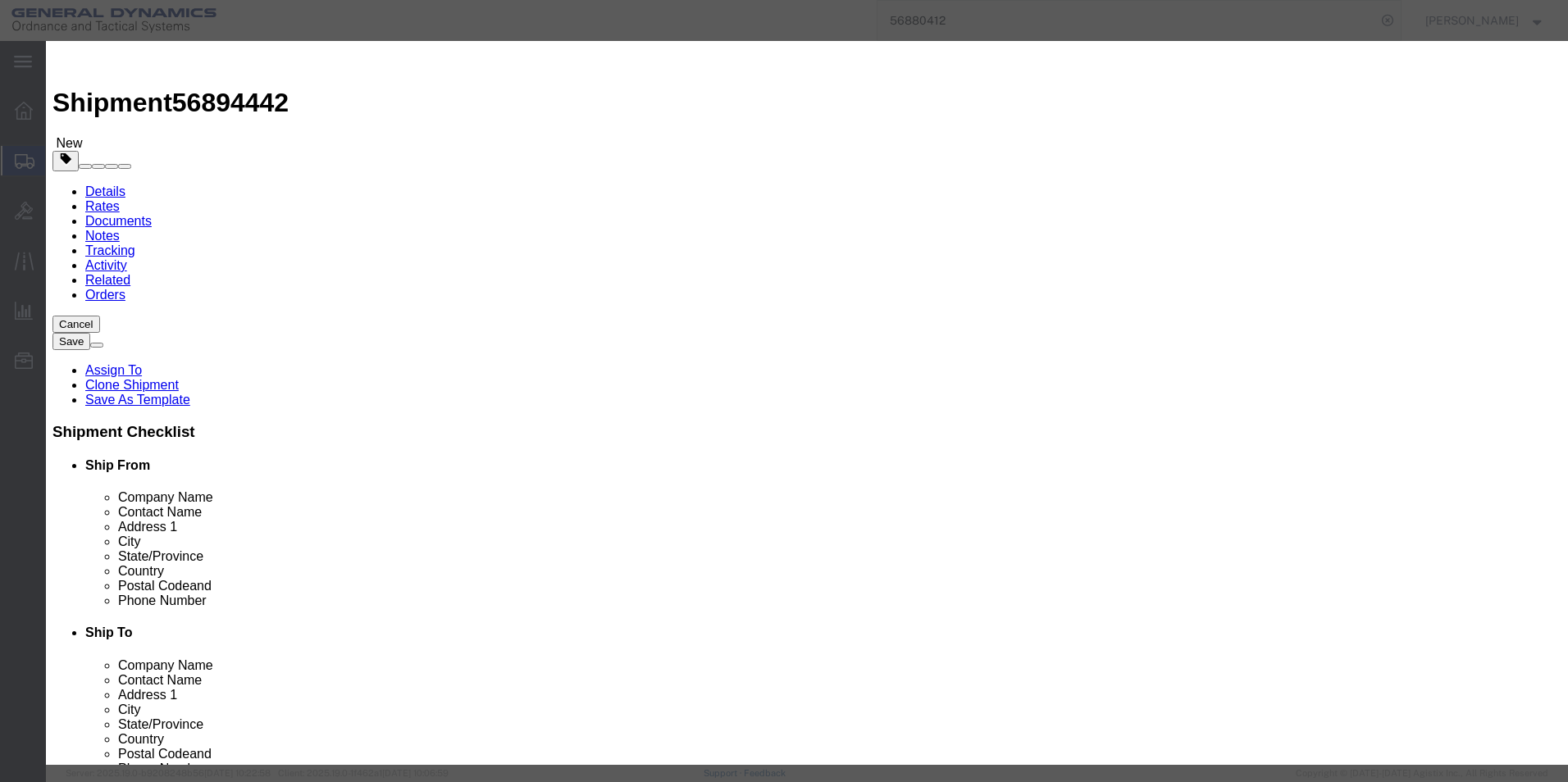
click button "Save & Close"
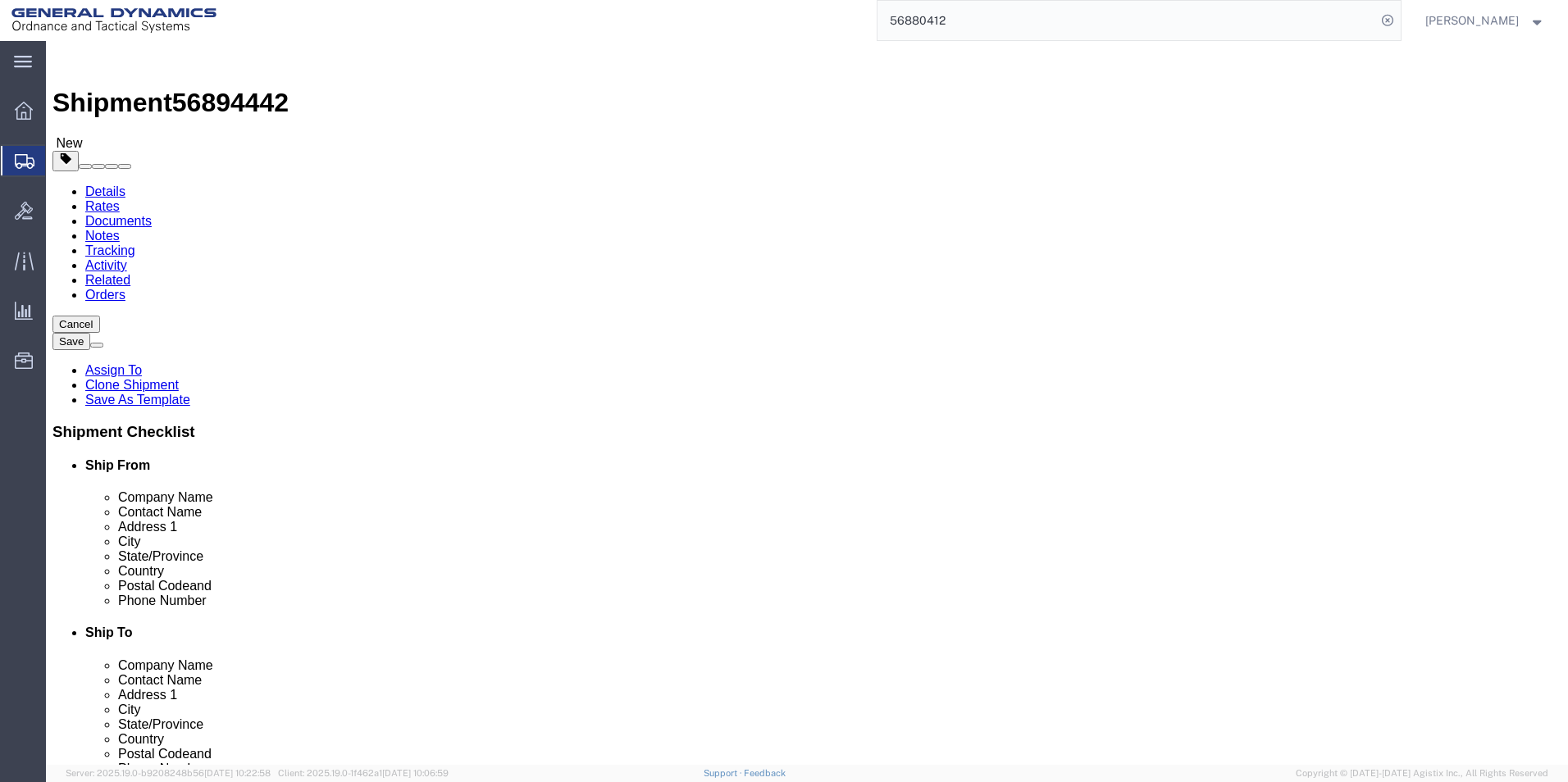
drag, startPoint x: 868, startPoint y: 423, endPoint x: 797, endPoint y: 416, distance: 71.3
click div "Weight 24200.00 Select kgs lbs Ship. t°"
type input "50600"
click dd "56000.00 USD"
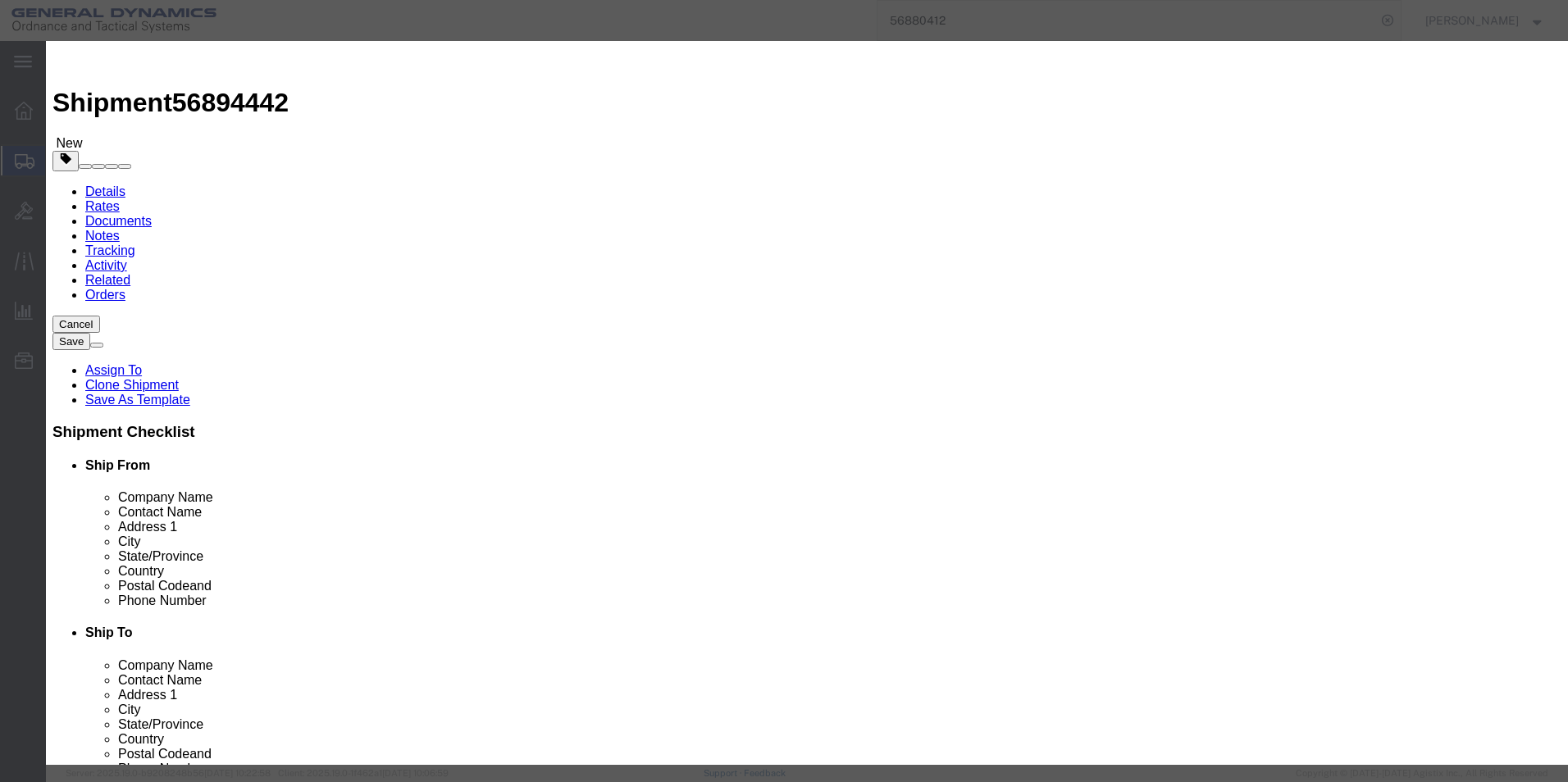
click textarea "5 pallets @20 1 pallet@8 17 pallets@20"
type textarea "5 pallets @20 1 pallet@8 delivered picked up in morrning 17 pallets@20 picked u…"
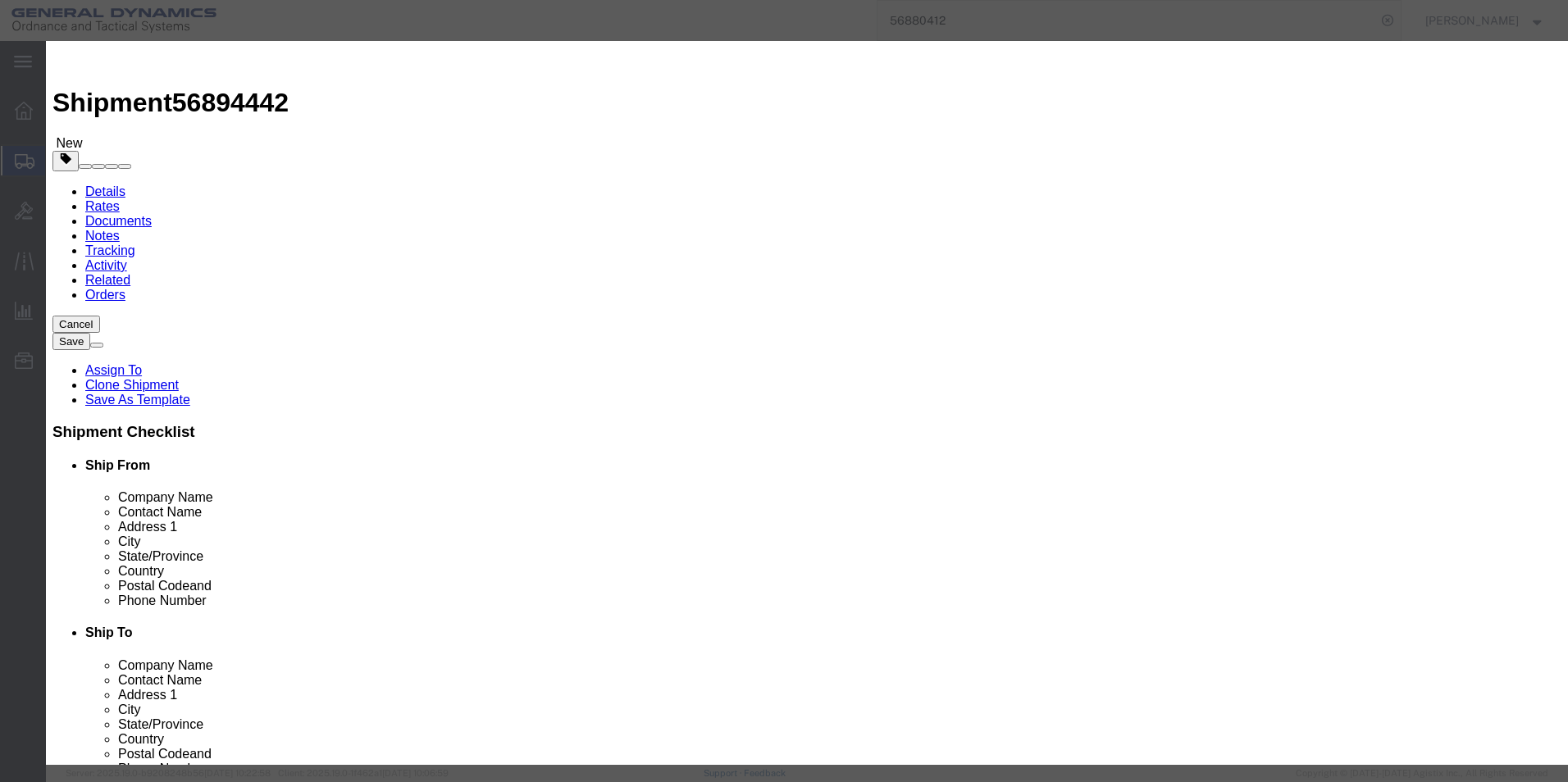
click button "Save & Close"
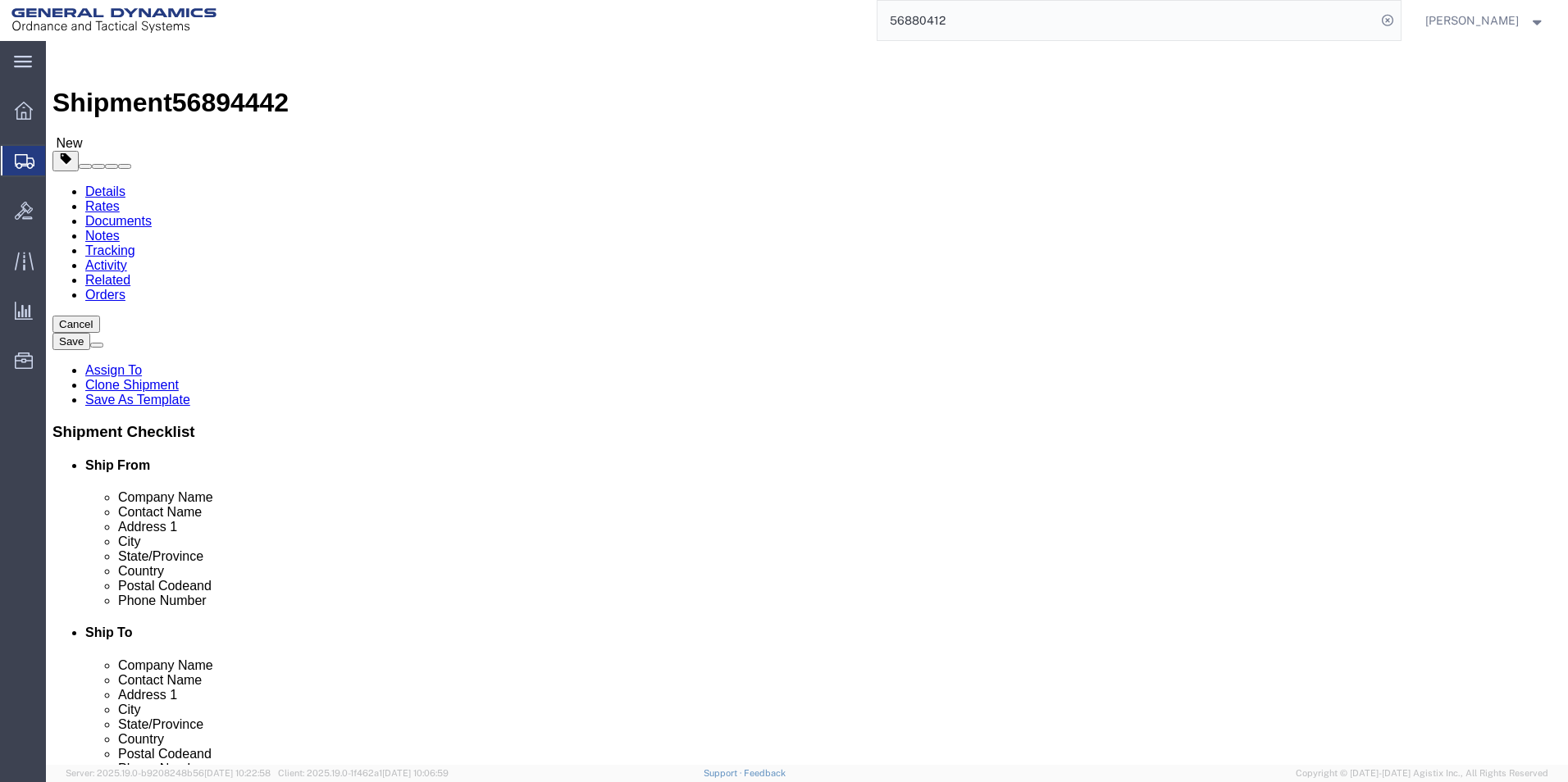
click dd "27906.98 USD"
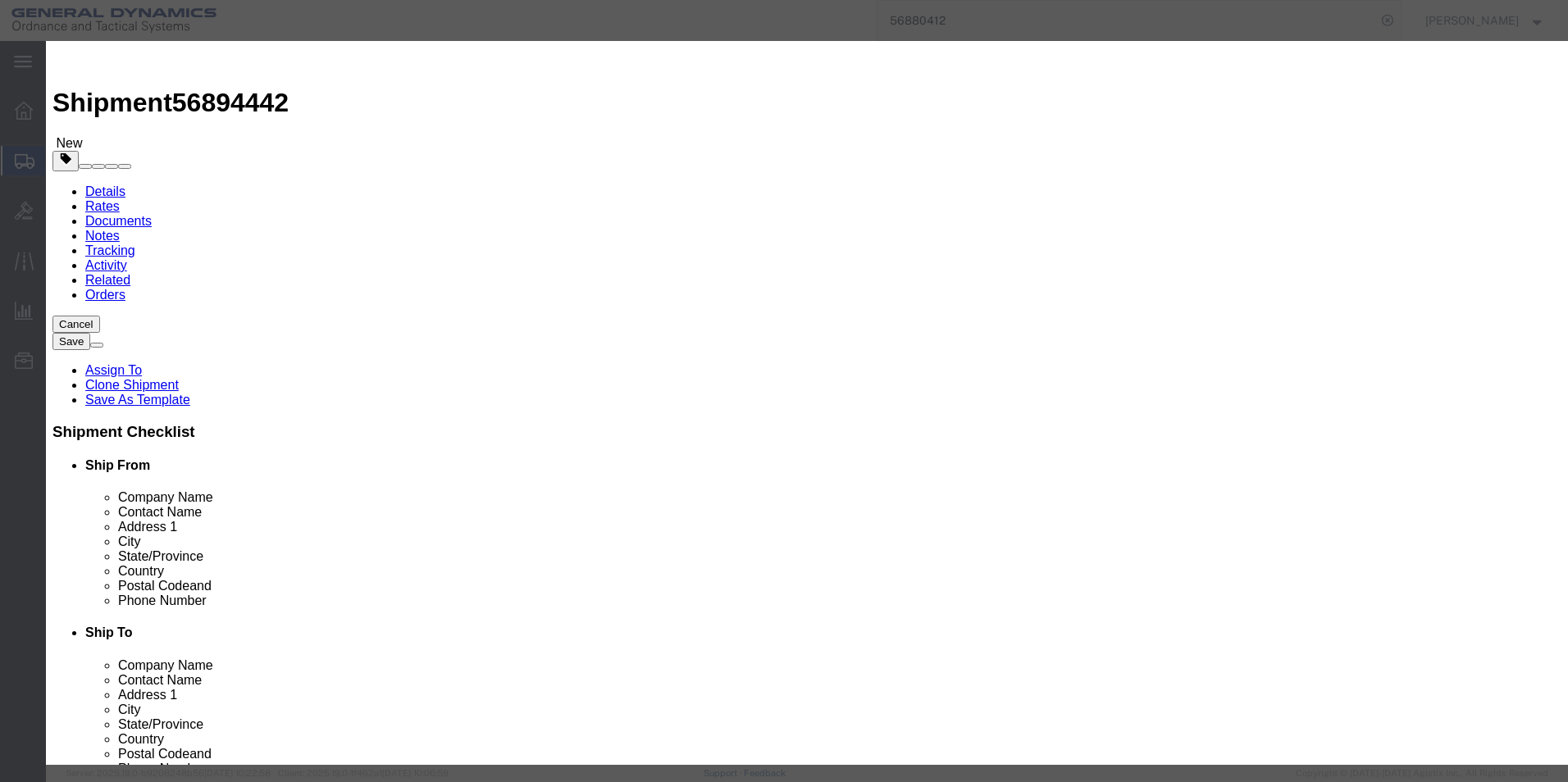
click button "Save & Close"
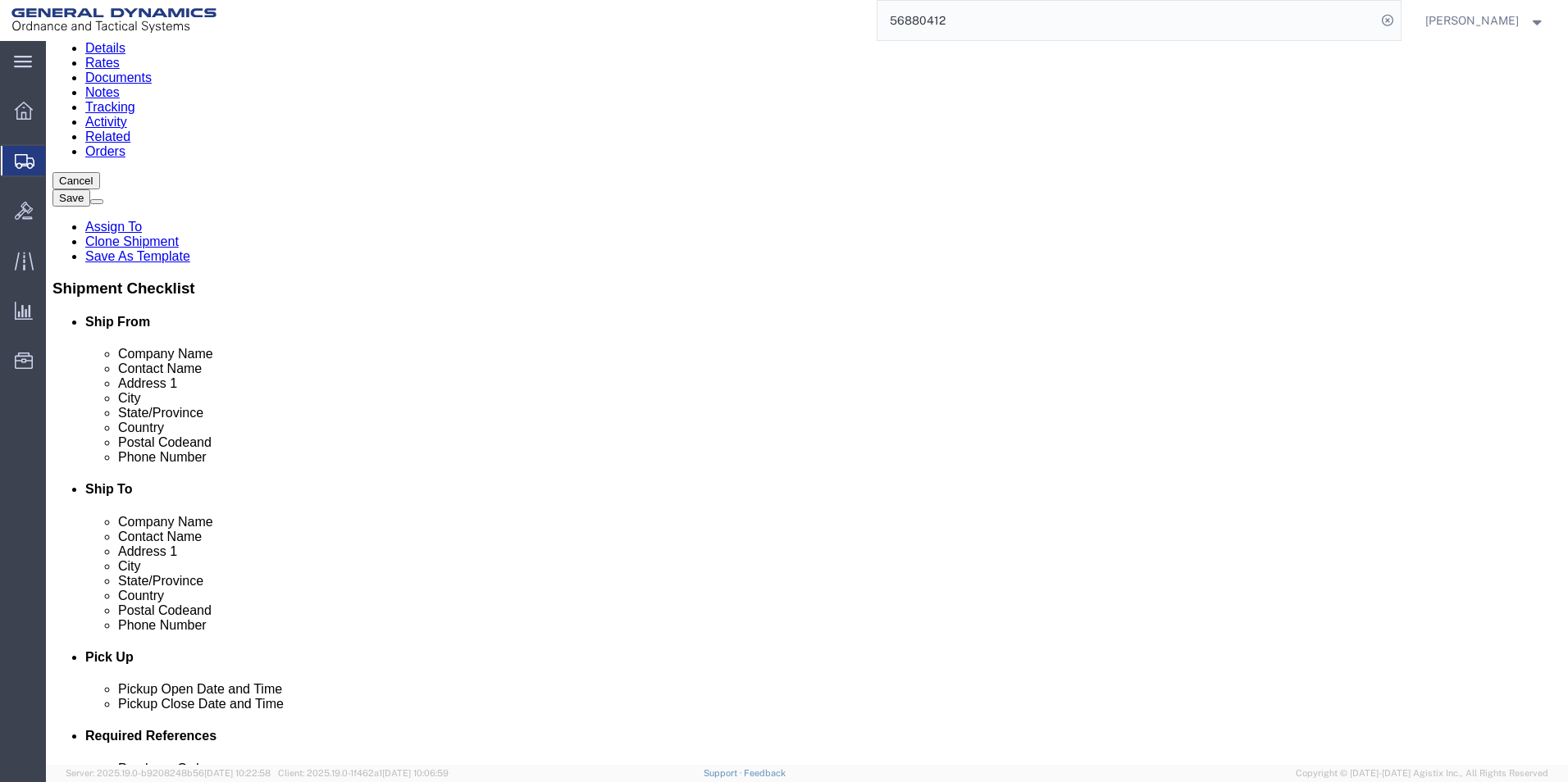
scroll to position [152, 0]
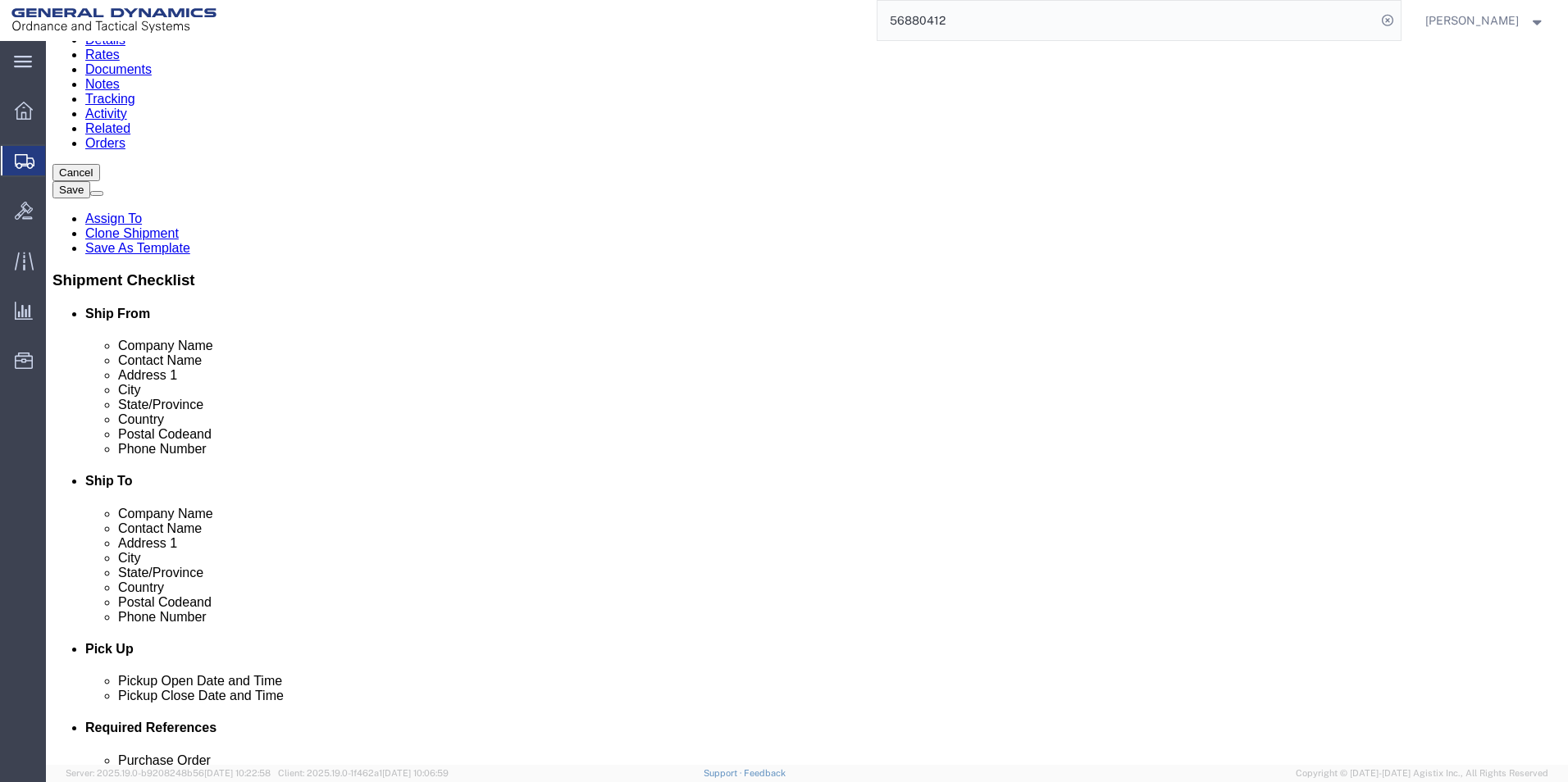
click button "Continue"
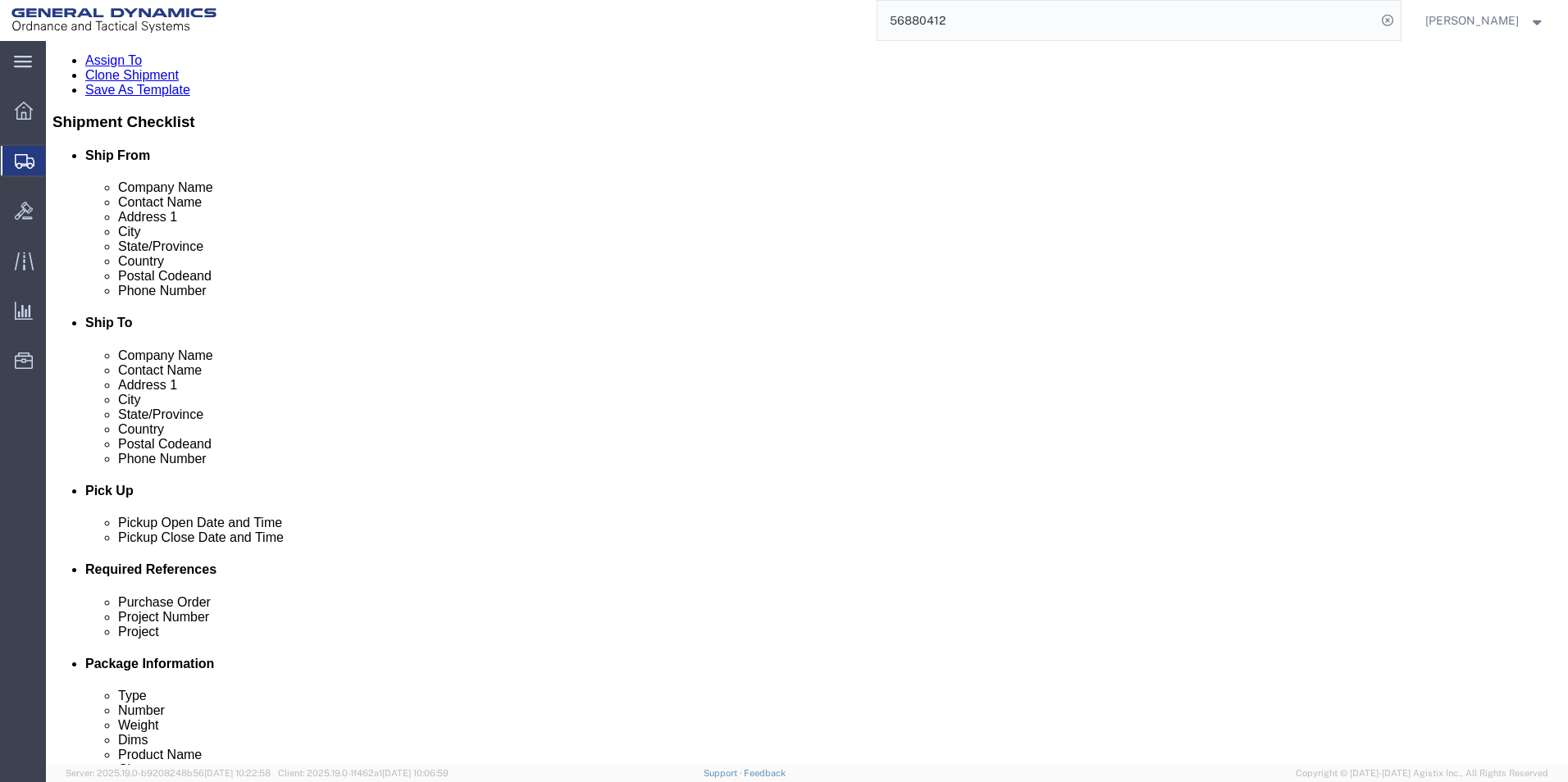
scroll to position [492, 0]
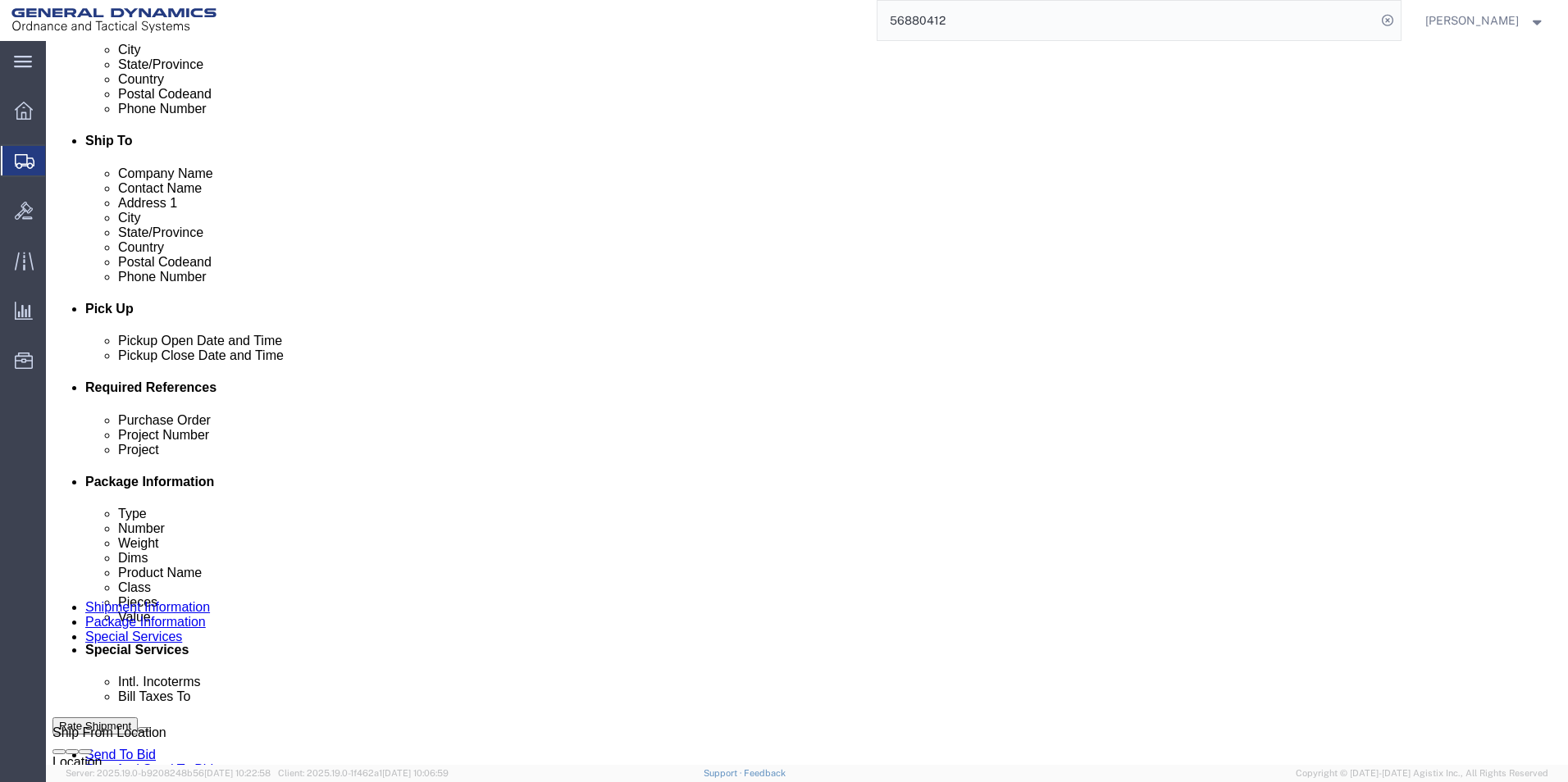
click select "Select Recipient Account Sender/Shipper Third Party Account"
select select "SHIP"
click select "Select Recipient Account Sender/Shipper Third Party Account"
click button "Rate Shipment"
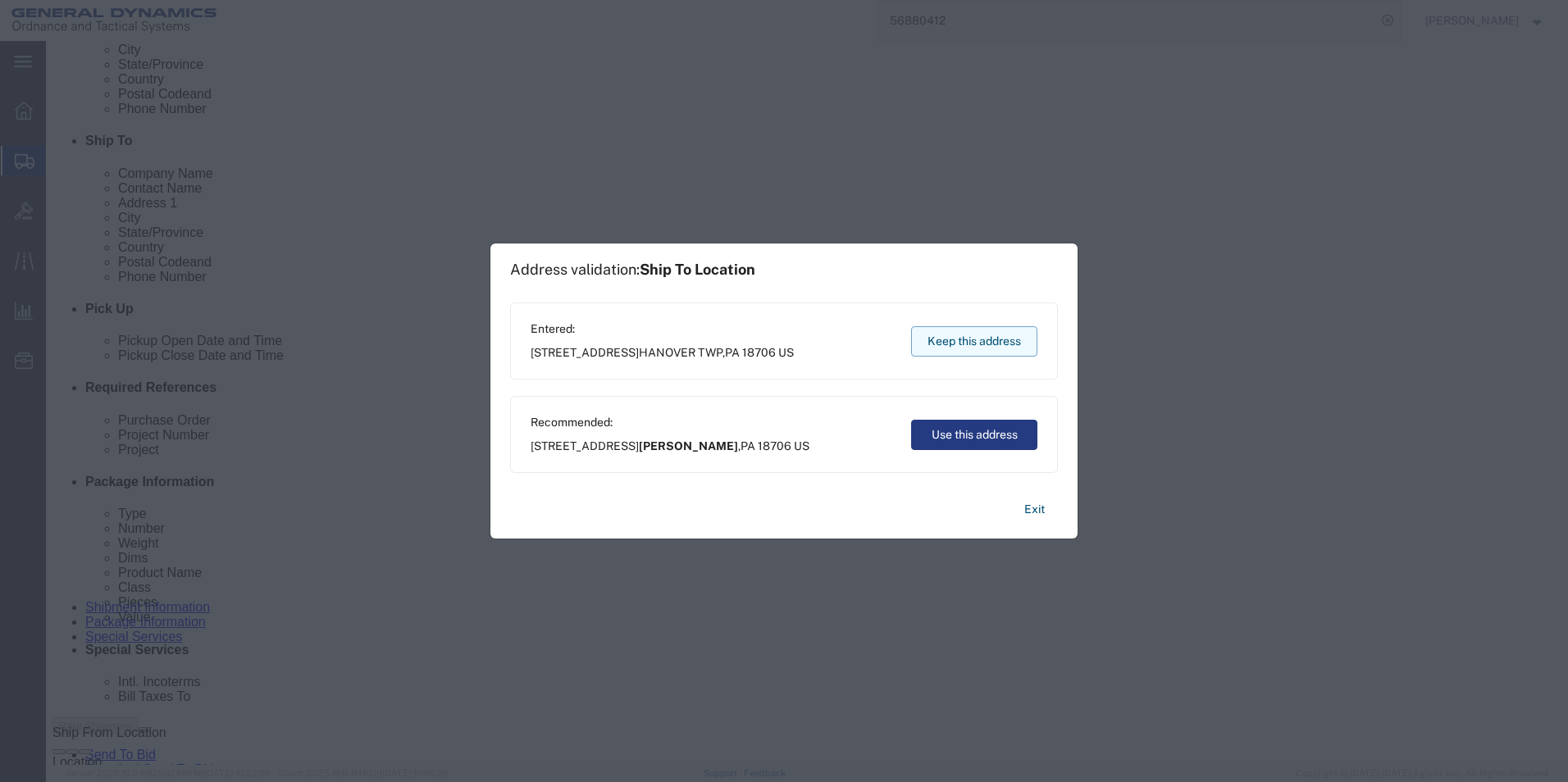
click at [988, 342] on button "Keep this address" at bounding box center [974, 342] width 126 height 30
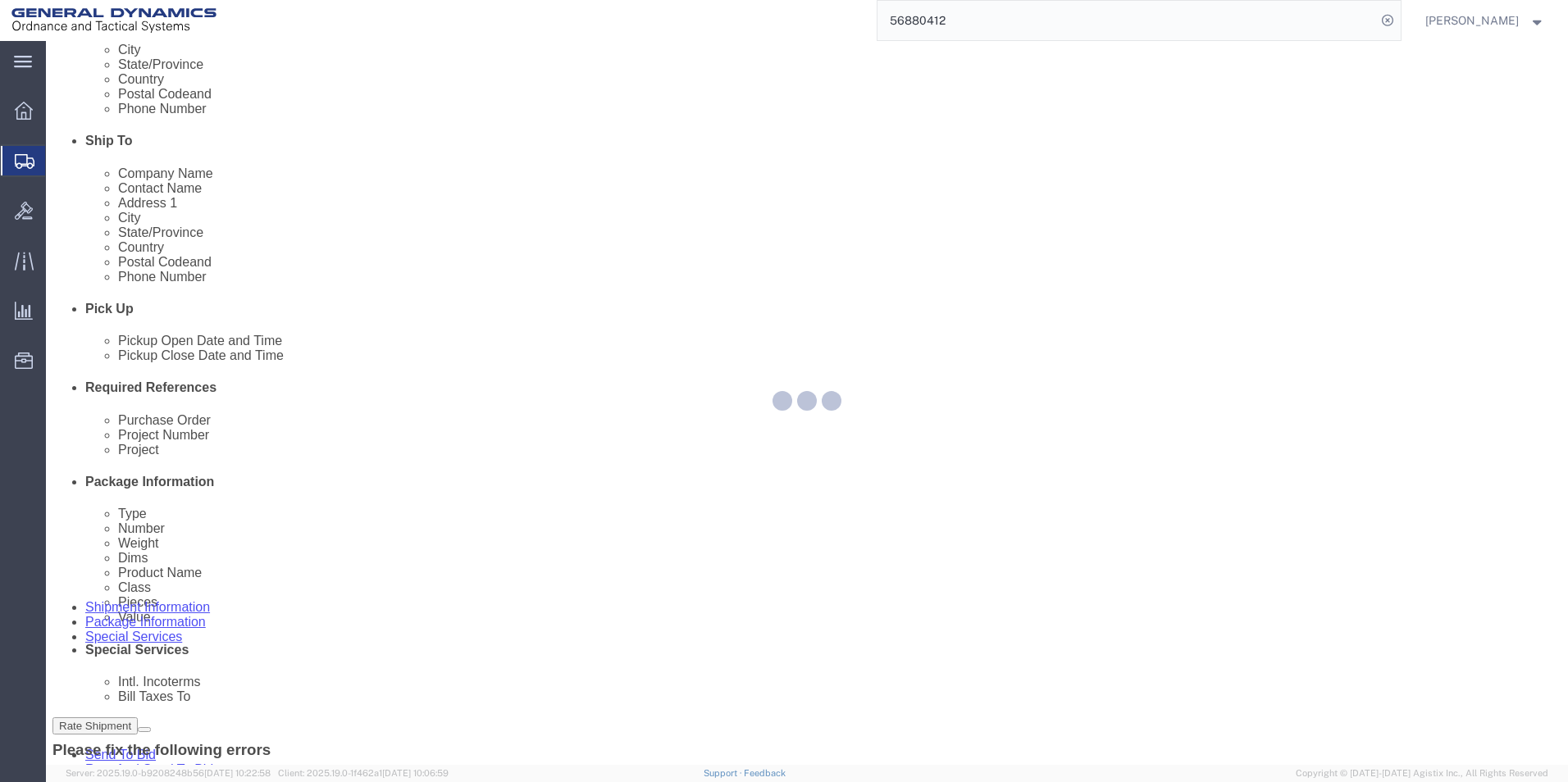
scroll to position [16, 0]
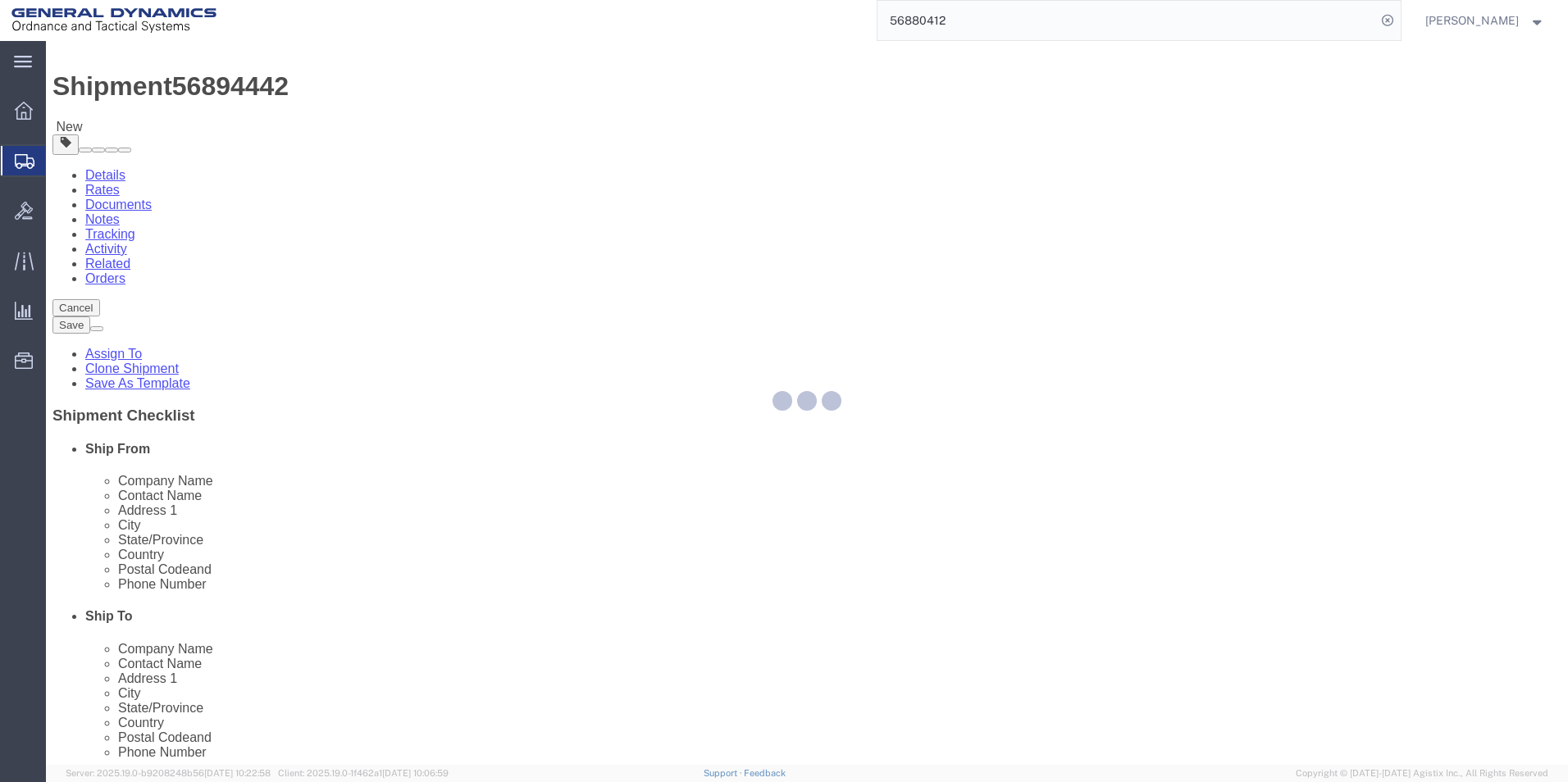
select select "RACK"
select select "PSNS"
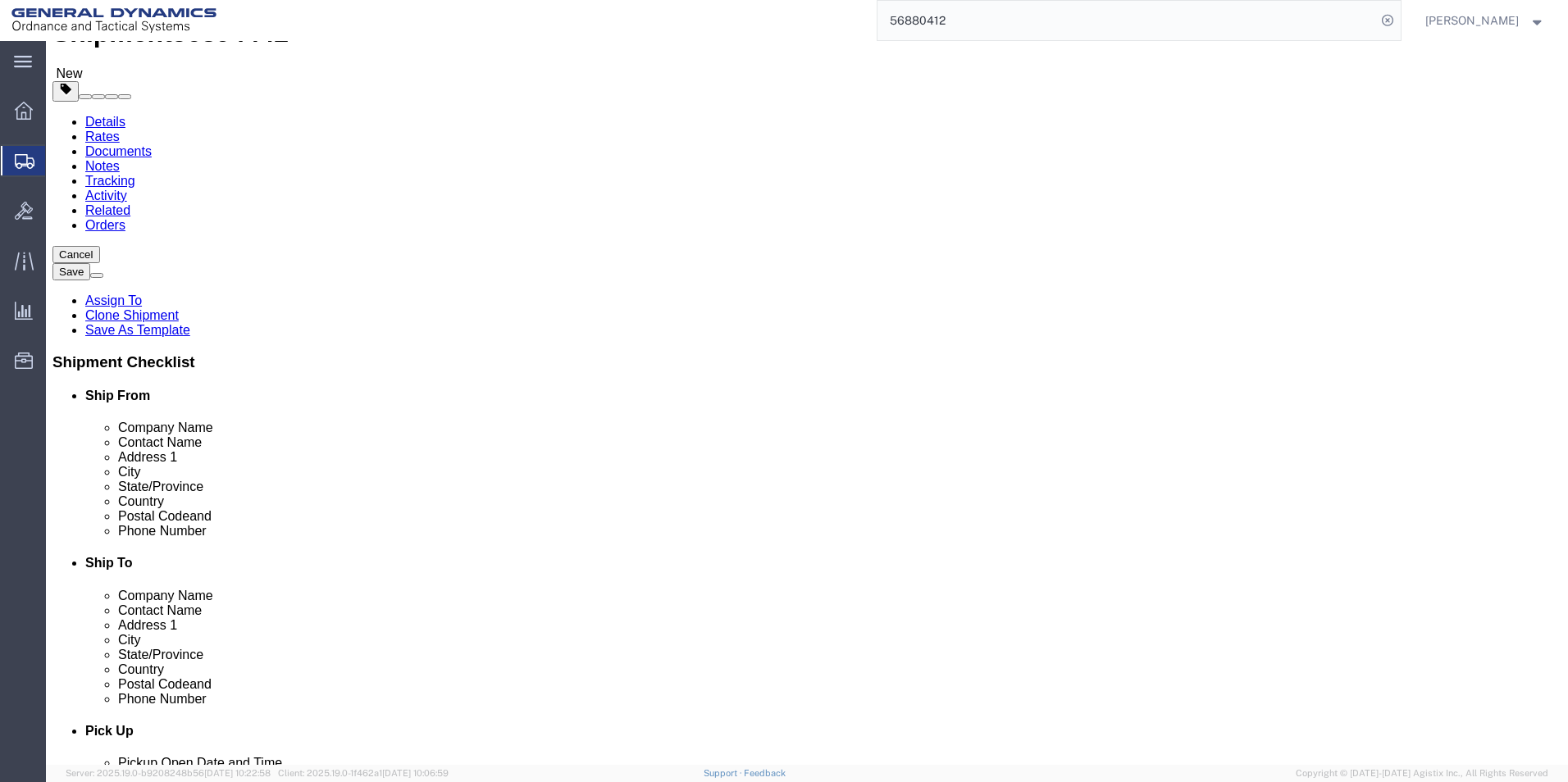
scroll to position [98, 0]
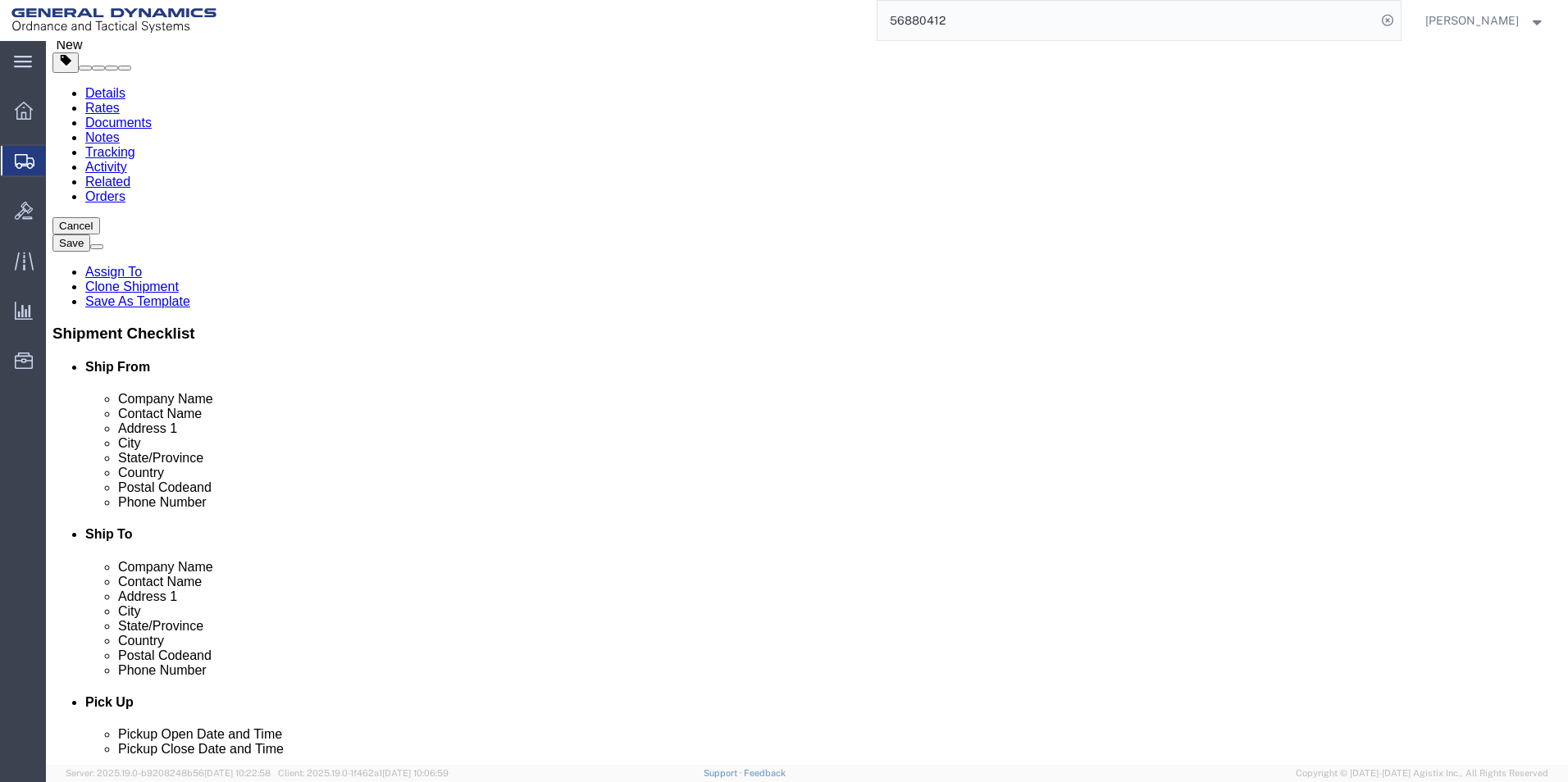
click dd "6613954.26 USD"
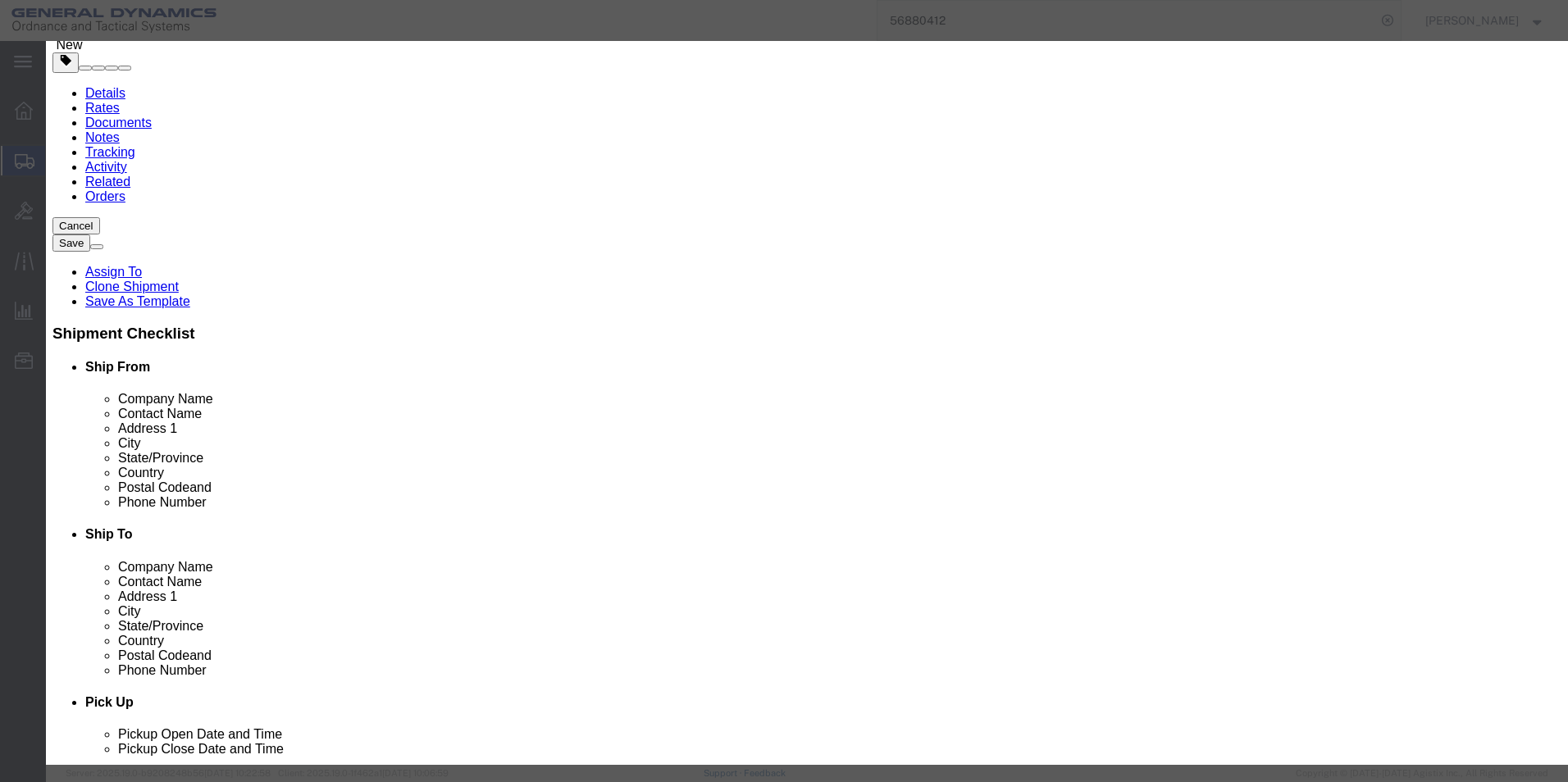
click select "Select 50 55 60 65 70 85 92.5 100 125 175 250 300 400"
select select "70"
click select "Select 50 55 60 65 70 85 92.5 100 125 175 250 300 400"
click button "Save & Close"
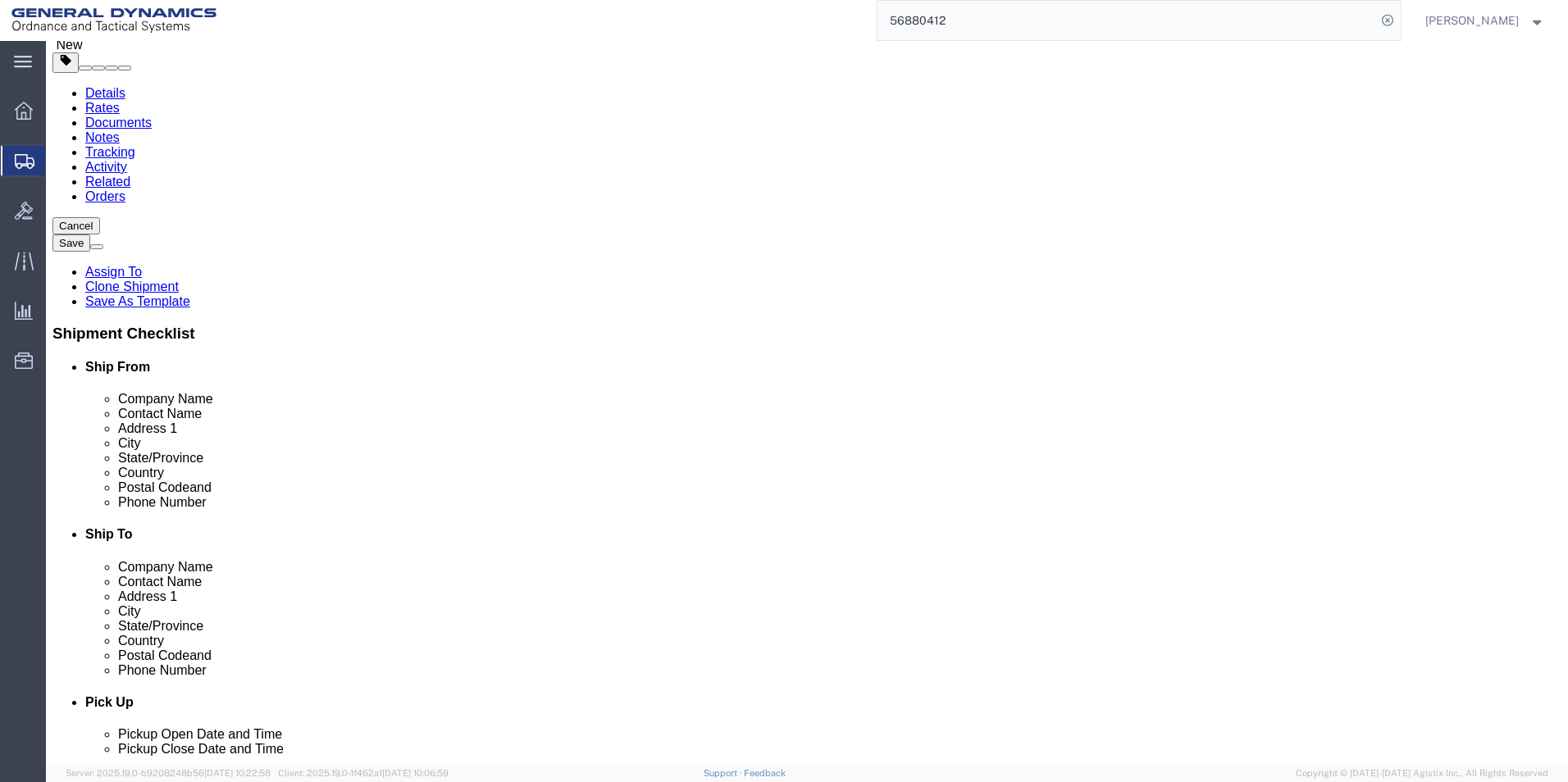
click dd "6613954.26 USD"
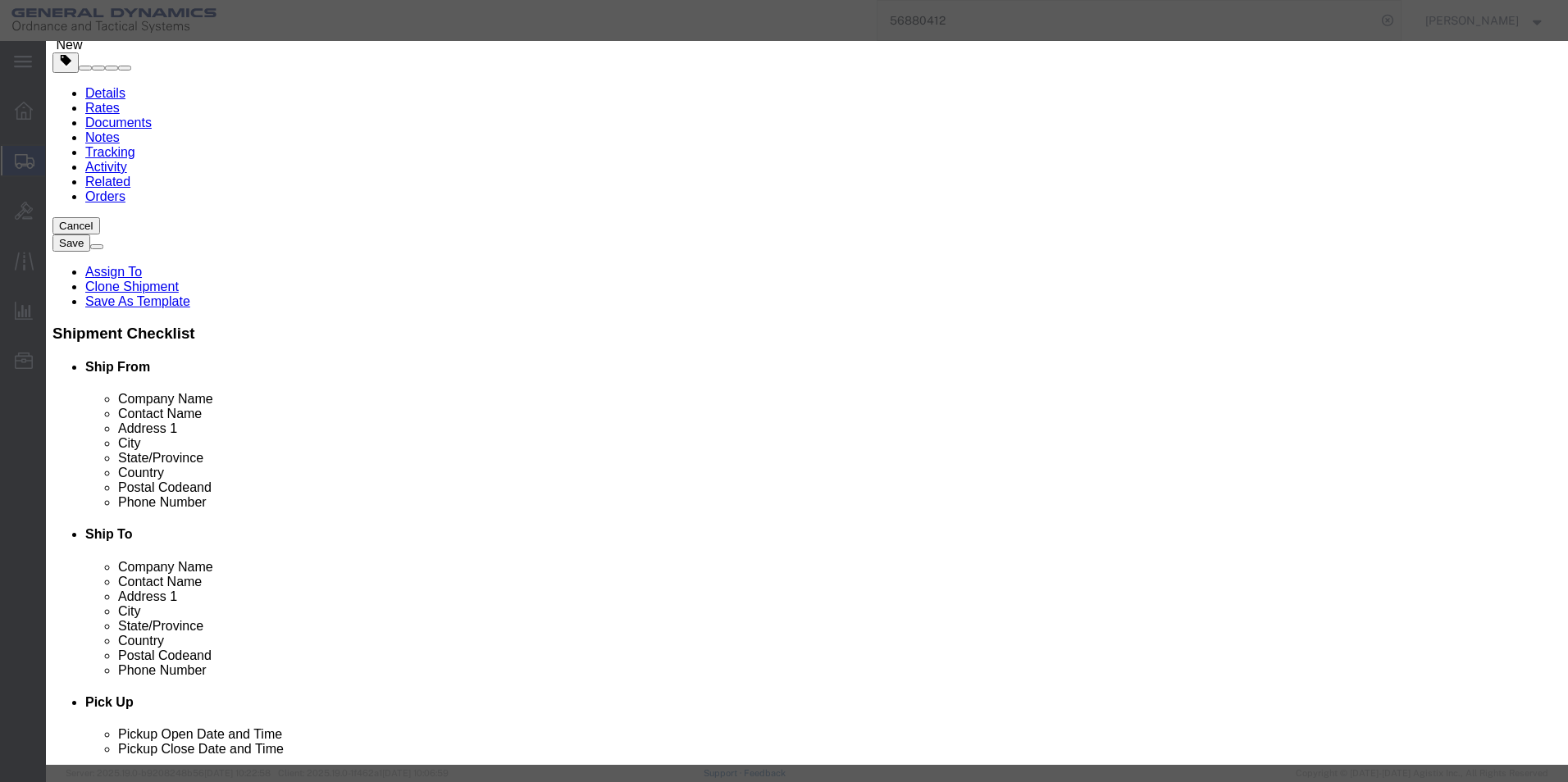
drag, startPoint x: 540, startPoint y: 183, endPoint x: 467, endPoint y: 183, distance: 73.0
click div "6613954.26"
type input "75000"
click textarea
click button "Save & Close"
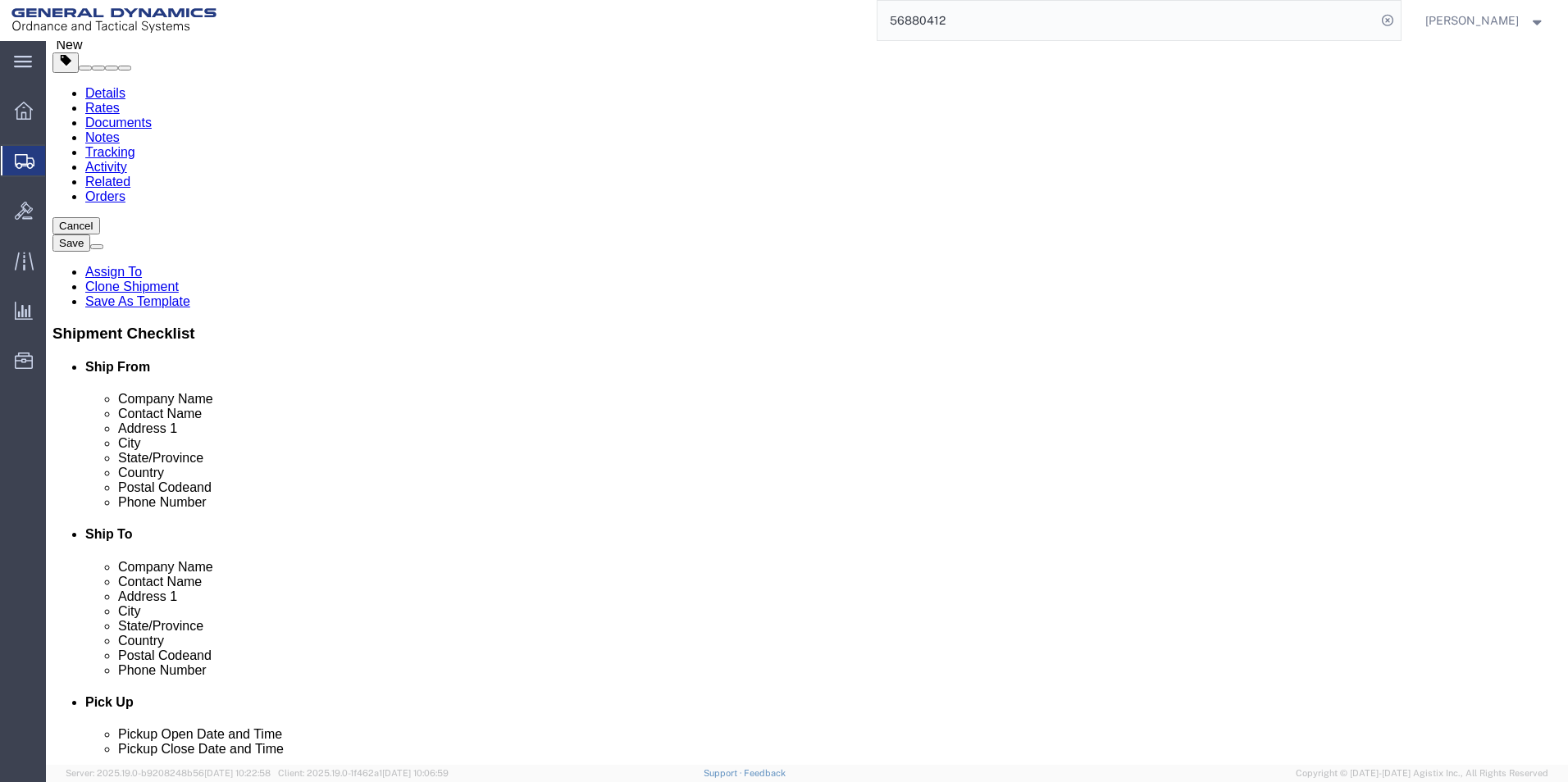
click button "Rate Shipment"
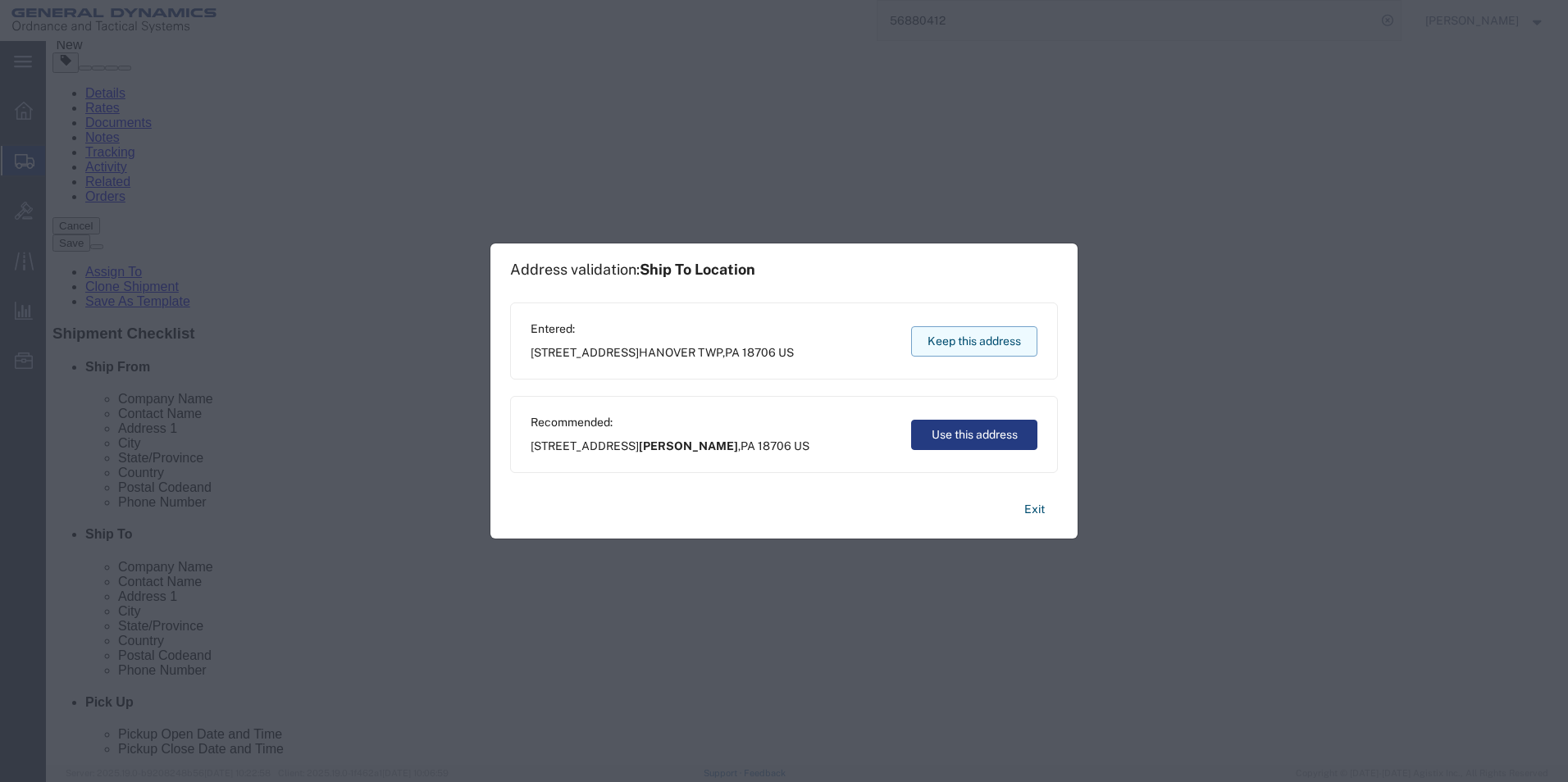
click at [999, 345] on button "Keep this address" at bounding box center [974, 342] width 126 height 30
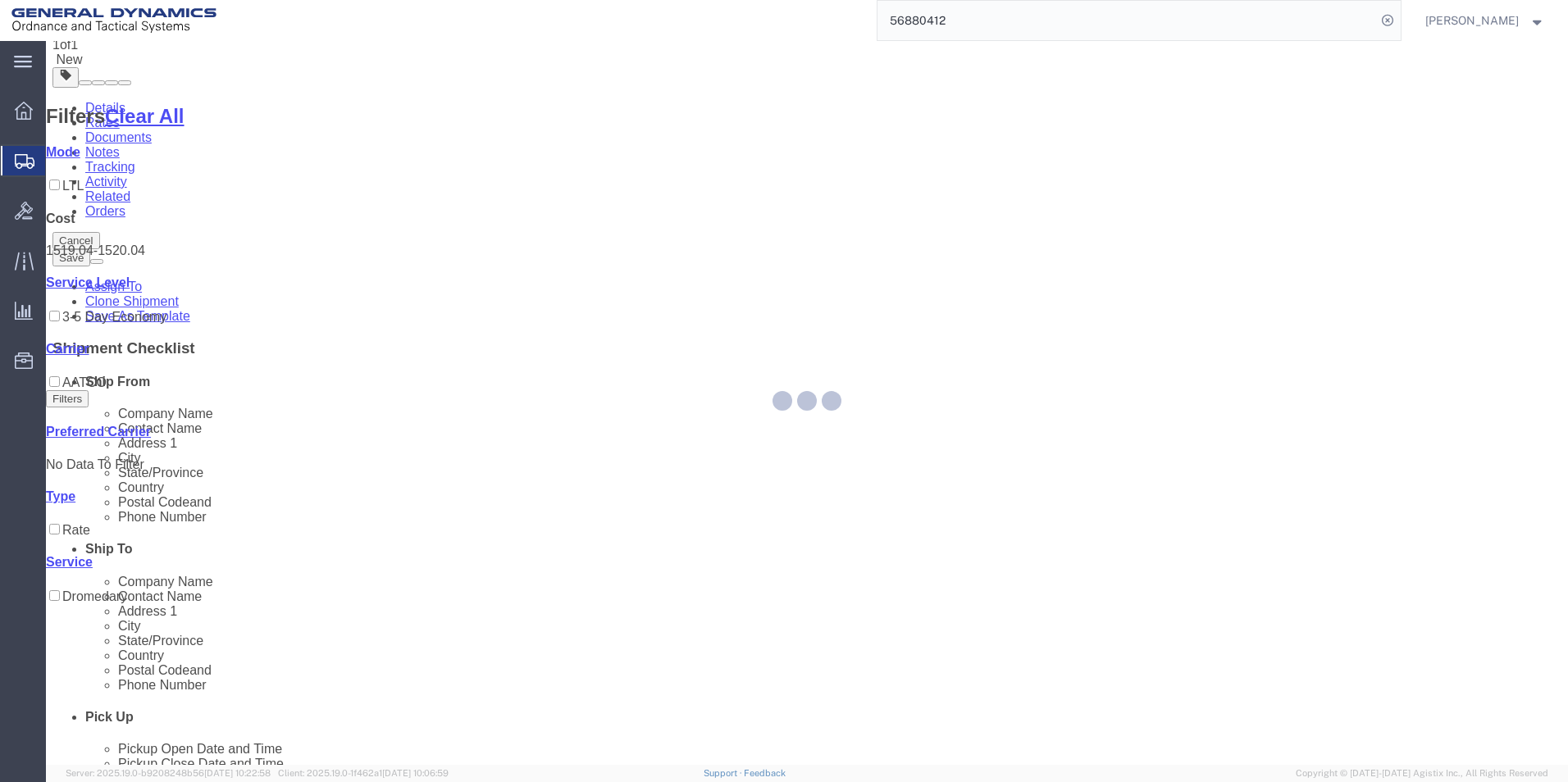
scroll to position [0, 0]
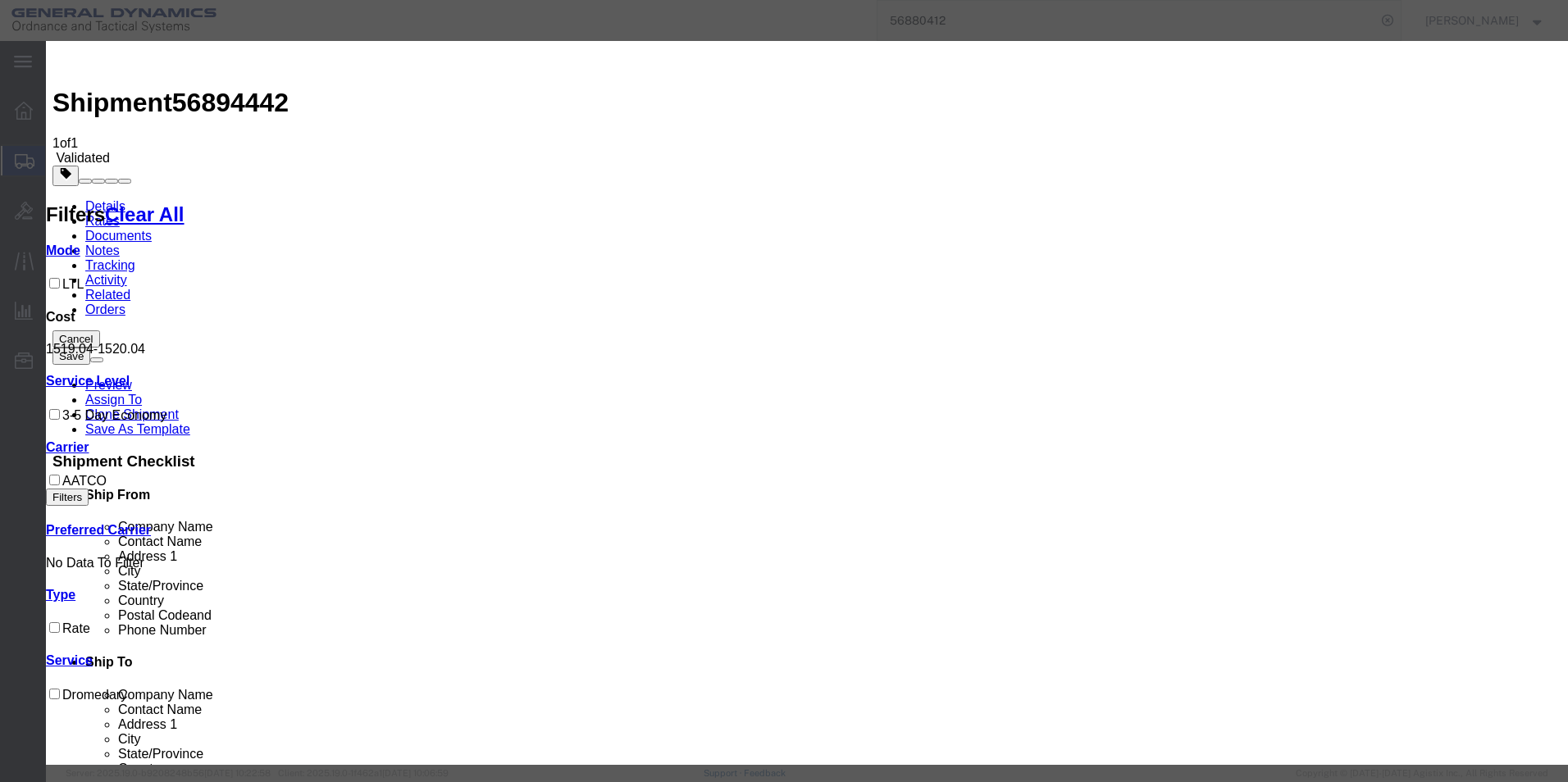
select select "16394"
select select "32203"
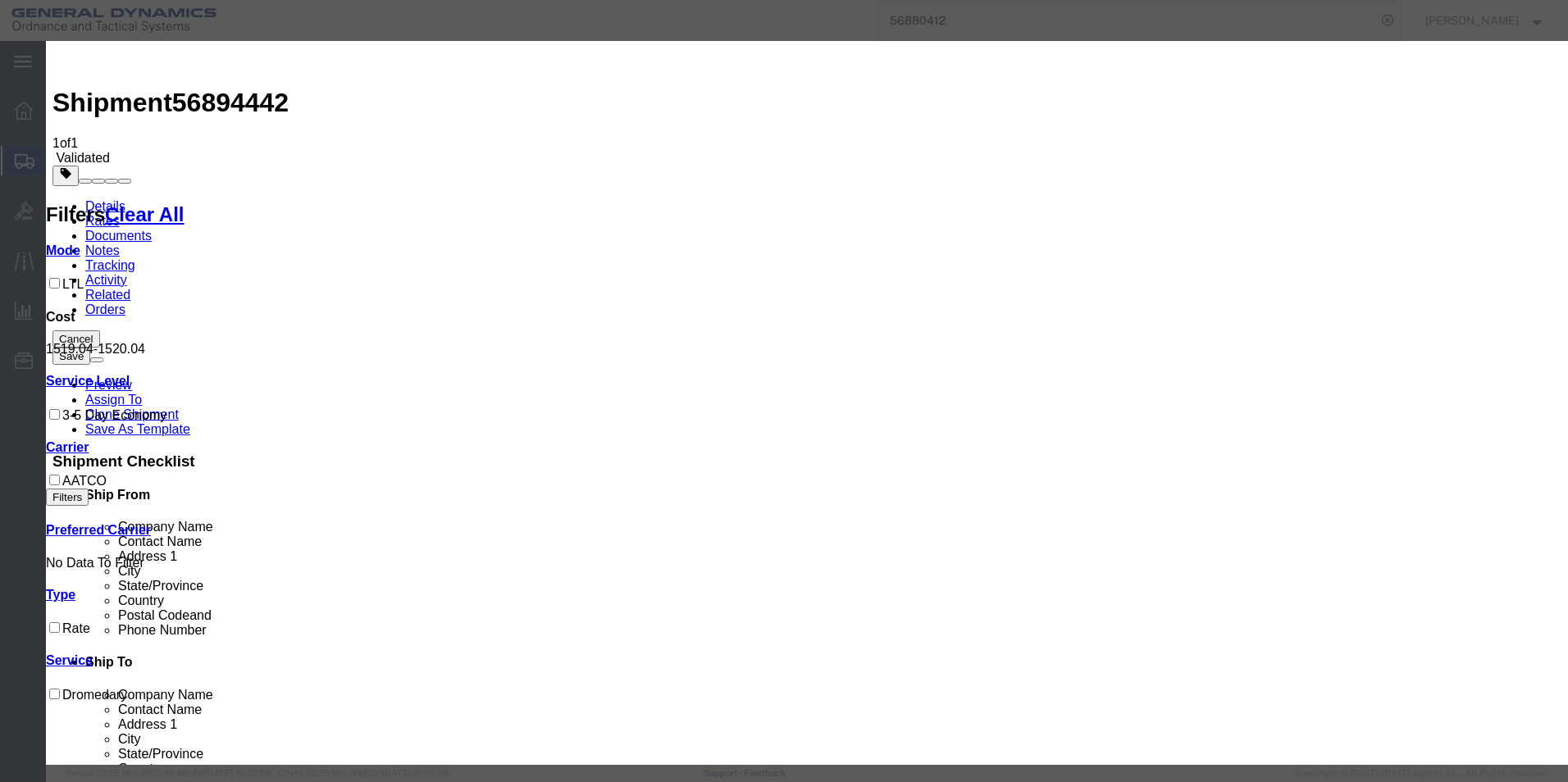
type input "56894442"
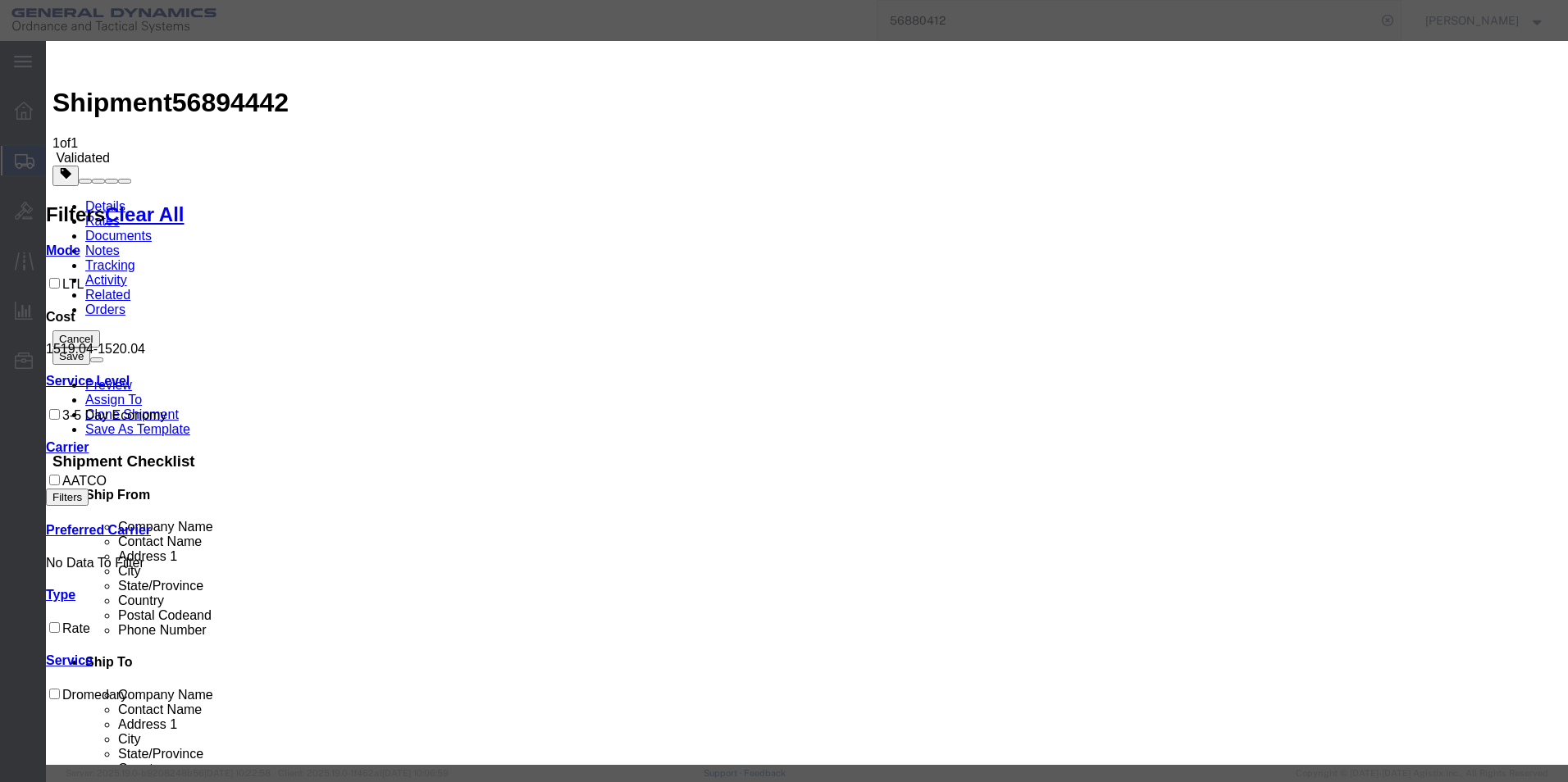
type input "NICOLE"
type input "2722280724"
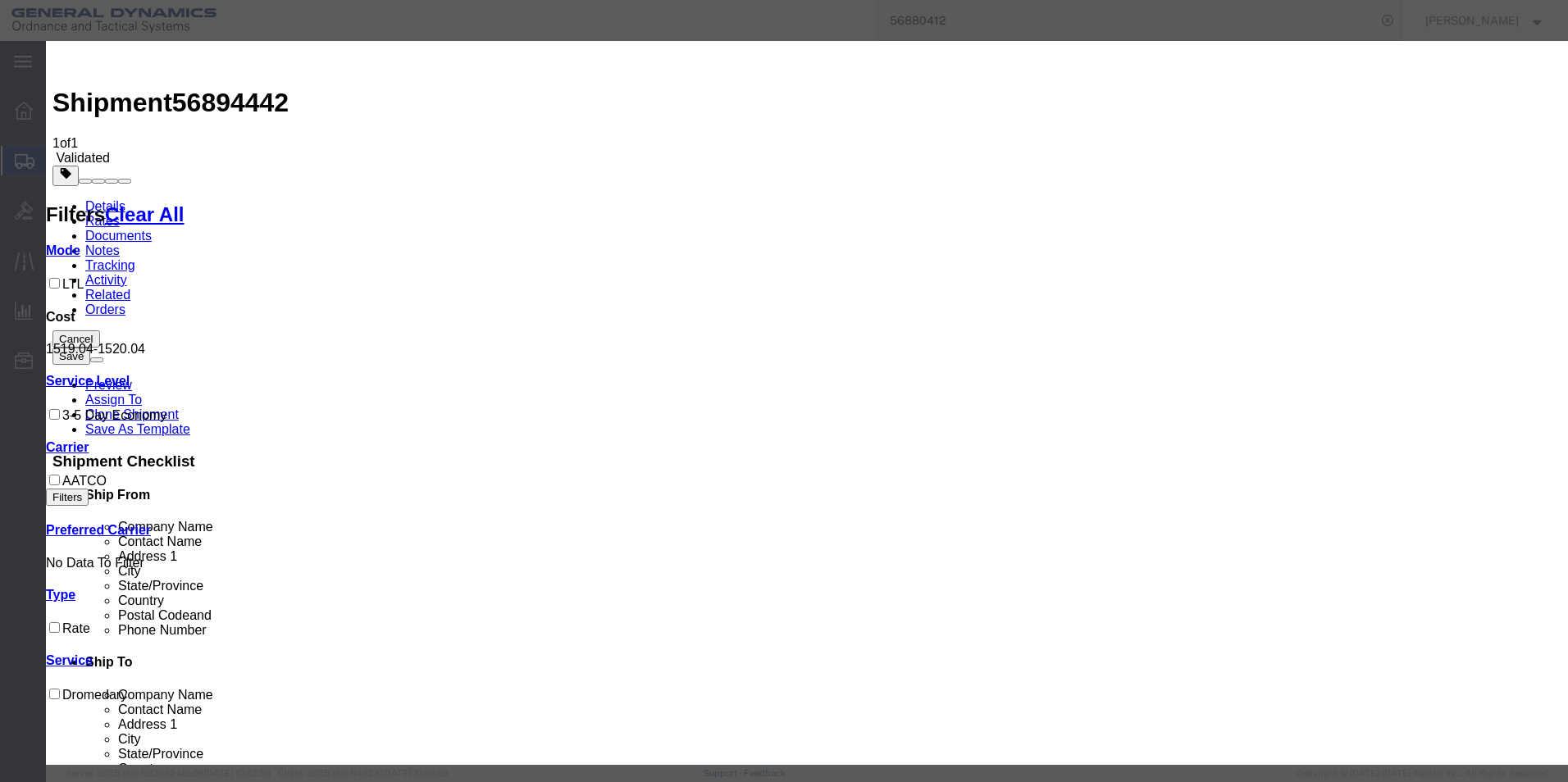
select select "1300"
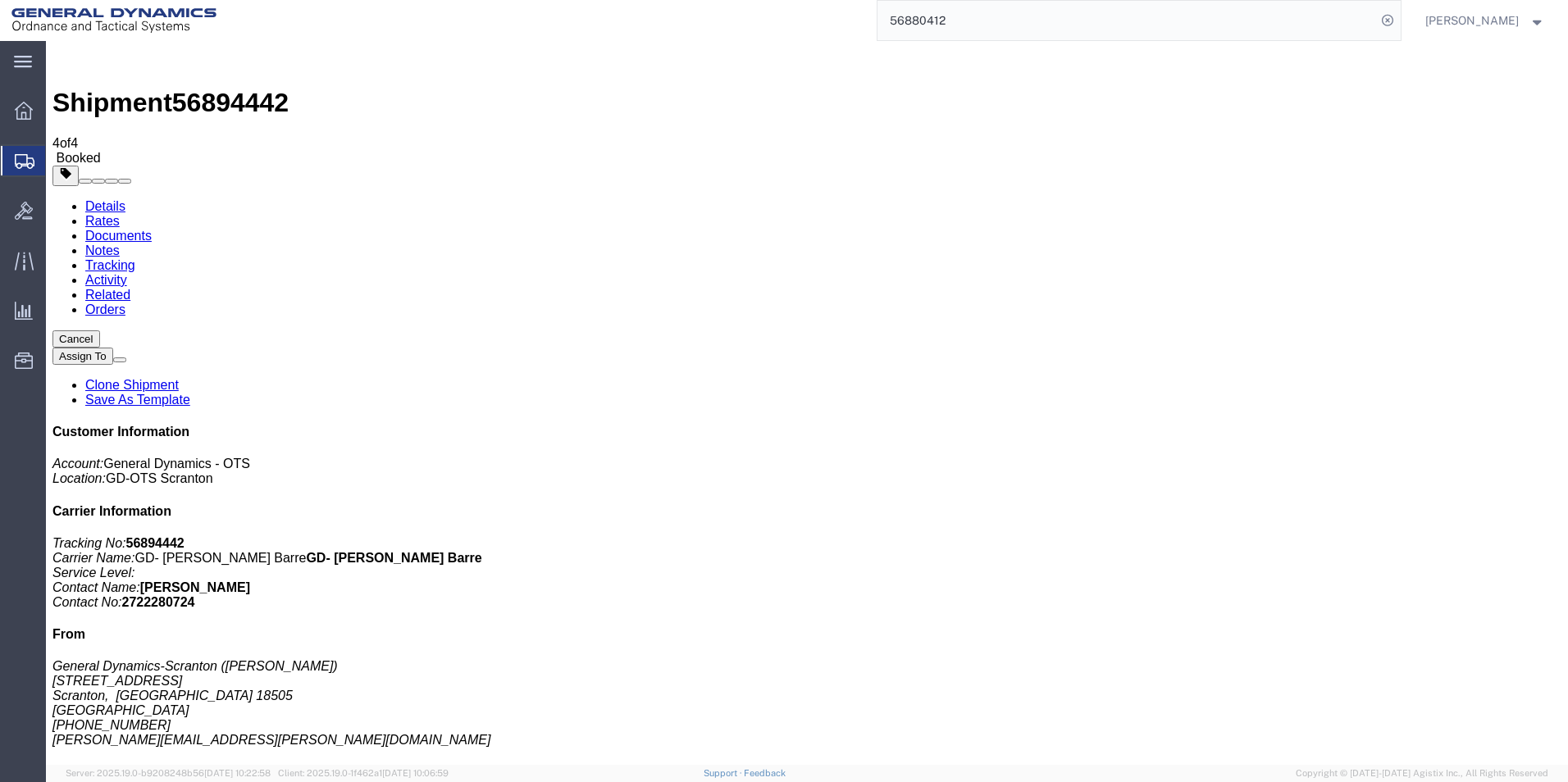
click at [20, 122] on div at bounding box center [23, 110] width 46 height 33
